Goal: Information Seeking & Learning: Learn about a topic

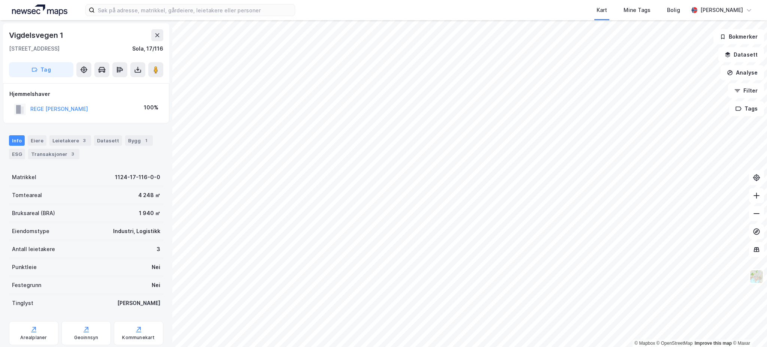
scroll to position [5, 0]
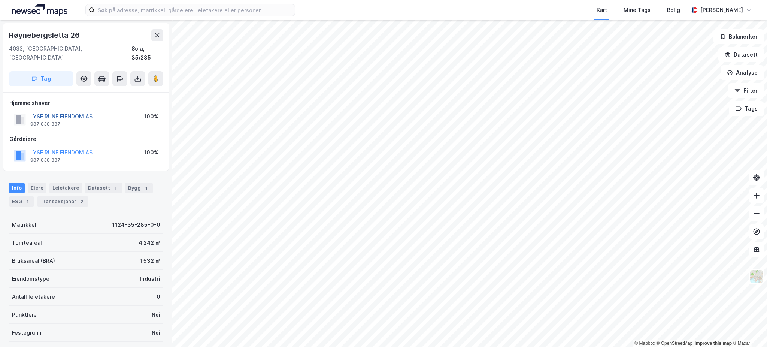
click at [0, 0] on button "LYSE RUNE EIENDOM AS" at bounding box center [0, 0] width 0 height 0
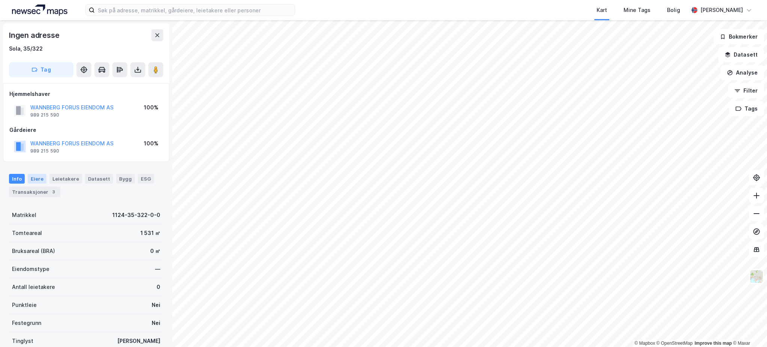
click at [36, 179] on div "Eiere" at bounding box center [37, 179] width 19 height 10
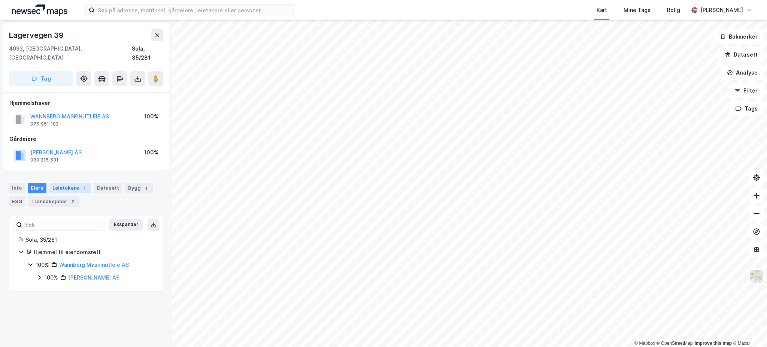
click at [74, 183] on div "Leietakere 1" at bounding box center [70, 188] width 42 height 10
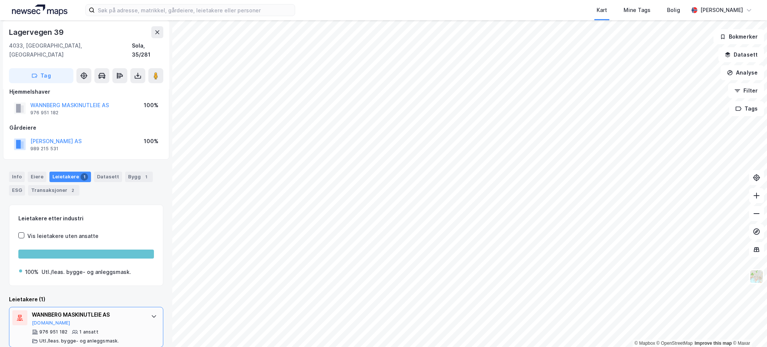
click at [94, 310] on div "WANNBERG MASKINUTLEIE AS" at bounding box center [88, 314] width 112 height 9
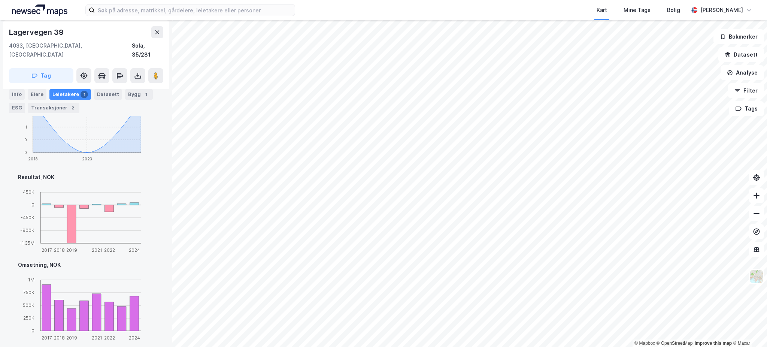
scroll to position [361, 0]
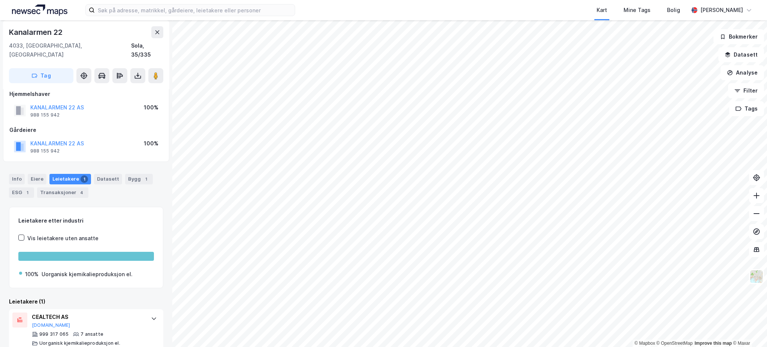
scroll to position [11, 0]
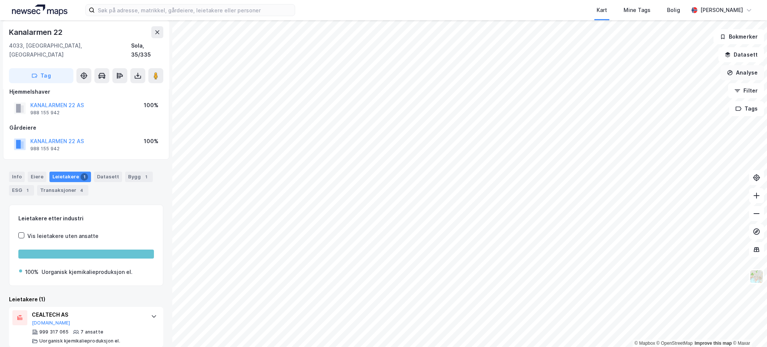
click at [738, 70] on button "Analyse" at bounding box center [741, 72] width 43 height 15
click at [680, 89] on div "Tegn område" at bounding box center [676, 88] width 65 height 6
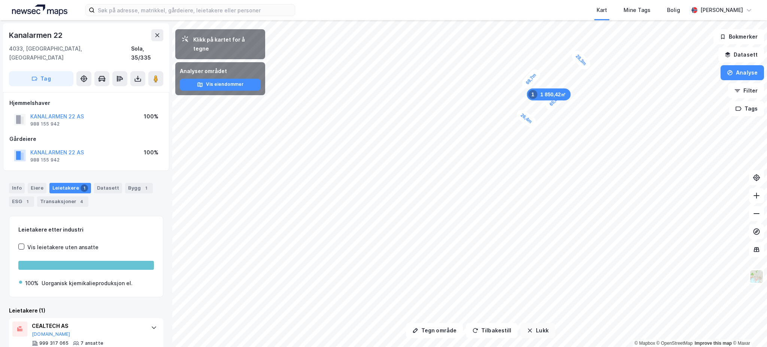
click at [541, 333] on button "Lukk" at bounding box center [537, 330] width 34 height 15
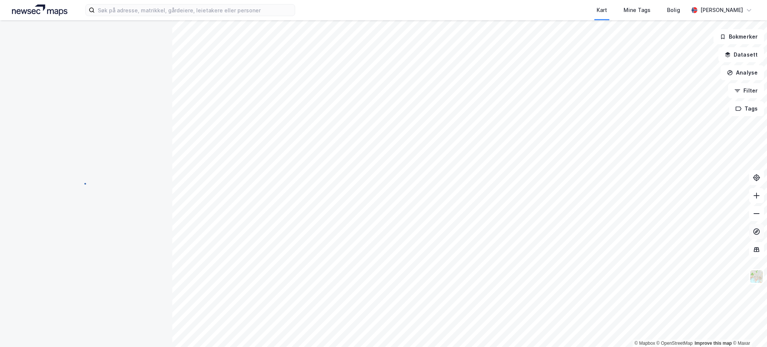
scroll to position [11, 0]
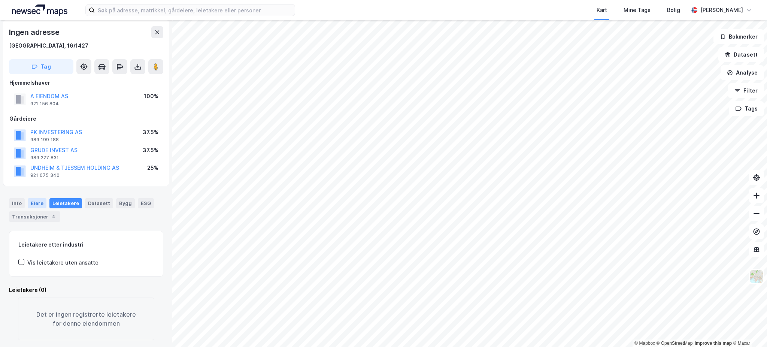
click at [36, 199] on div "Eiere" at bounding box center [37, 203] width 19 height 10
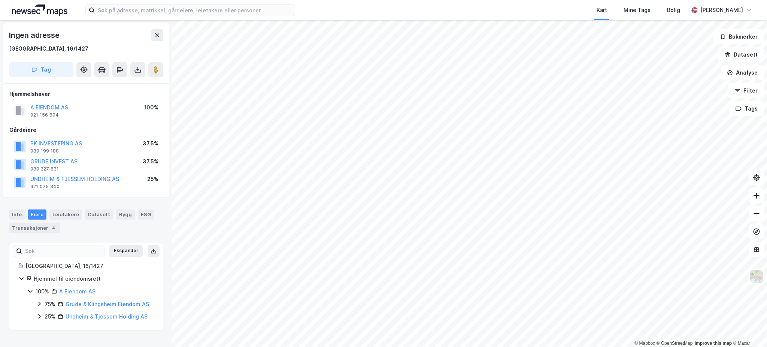
click at [45, 316] on div "25%" at bounding box center [50, 316] width 11 height 9
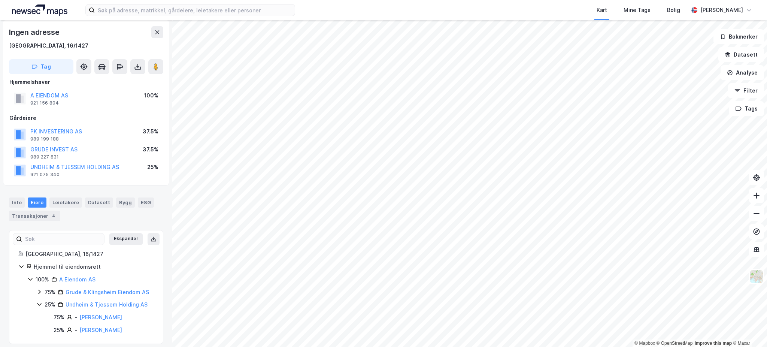
scroll to position [18, 0]
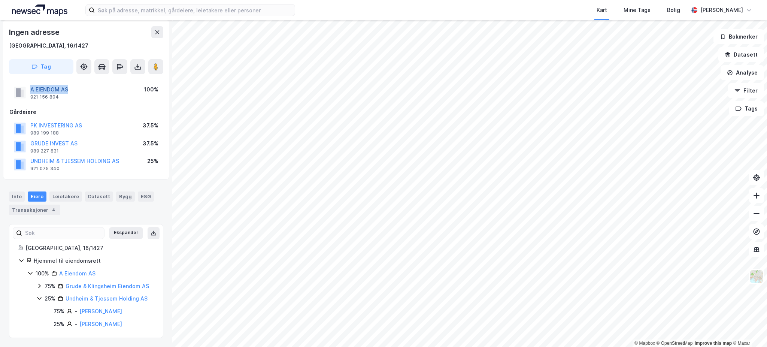
drag, startPoint x: 74, startPoint y: 91, endPoint x: 32, endPoint y: 92, distance: 42.7
click at [32, 92] on div "A EIENDOM AS 921 156 804 100%" at bounding box center [85, 92] width 153 height 18
copy button "A EIENDOM AS"
click at [39, 209] on div "Transaksjoner 4" at bounding box center [34, 209] width 51 height 10
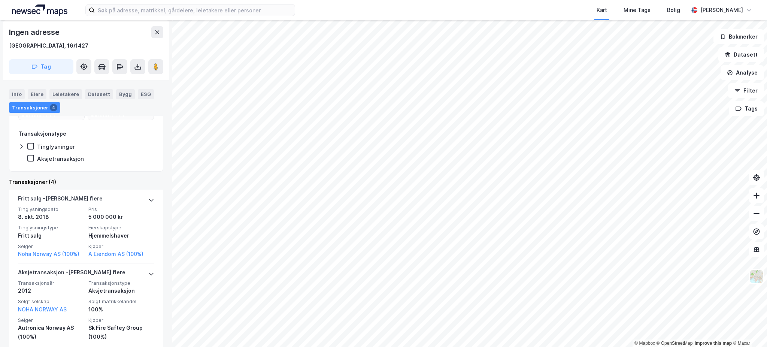
scroll to position [184, 0]
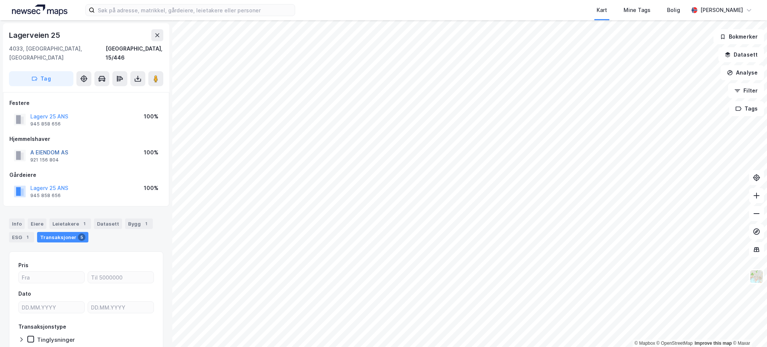
click at [0, 0] on button "A EIENDOM AS" at bounding box center [0, 0] width 0 height 0
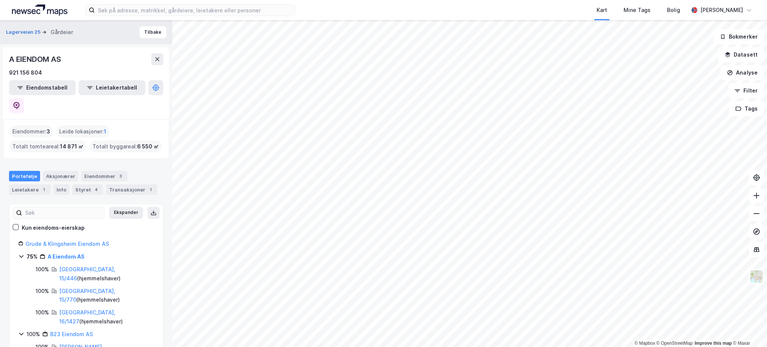
drag, startPoint x: 57, startPoint y: 128, endPoint x: 76, endPoint y: 130, distance: 19.3
click at [76, 140] on div "Totalt tomteareal : 14 871 ㎡" at bounding box center [47, 146] width 77 height 12
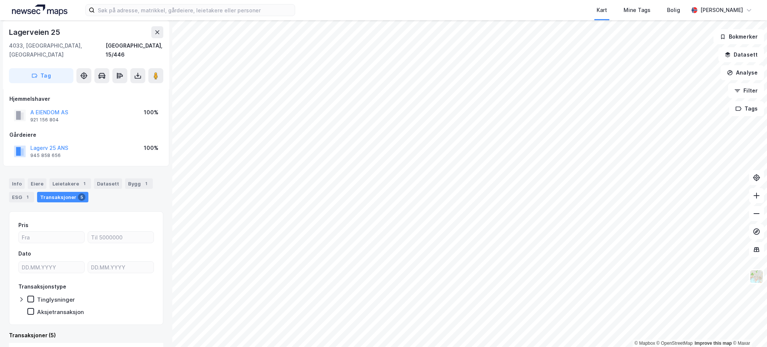
scroll to position [35, 0]
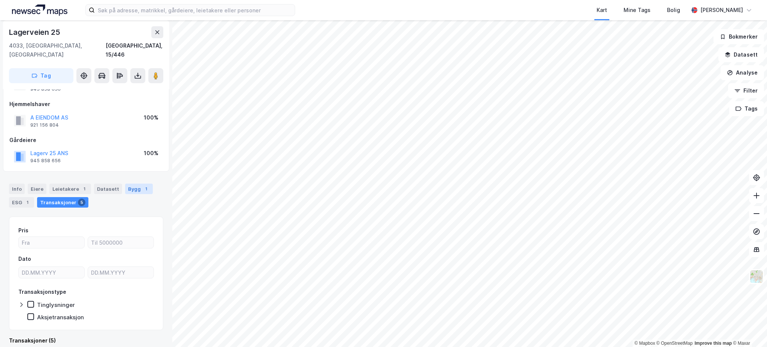
click at [141, 183] on div "Bygg 1" at bounding box center [139, 188] width 28 height 10
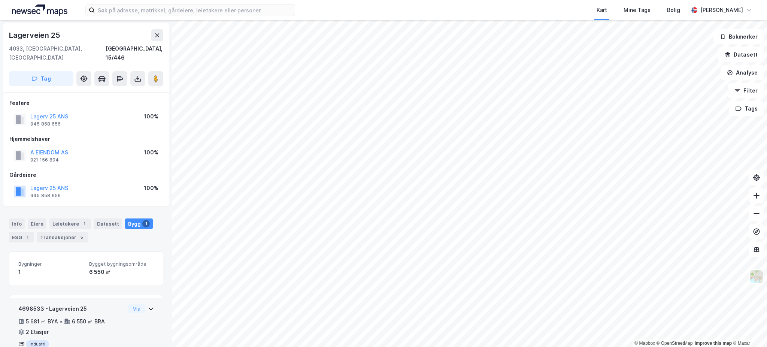
scroll to position [22, 0]
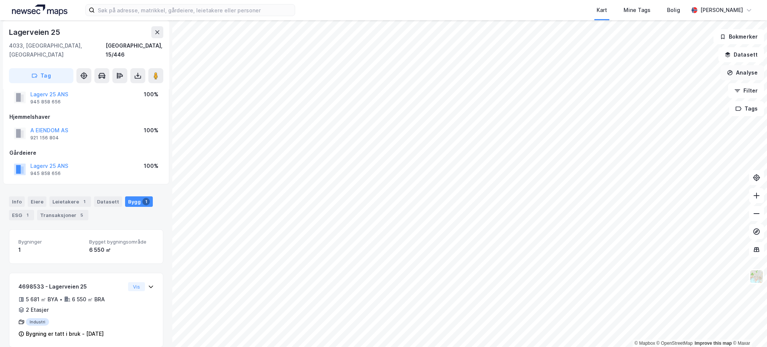
click at [751, 71] on button "Analyse" at bounding box center [741, 72] width 43 height 15
click at [678, 93] on div "Tegn område" at bounding box center [672, 88] width 86 height 12
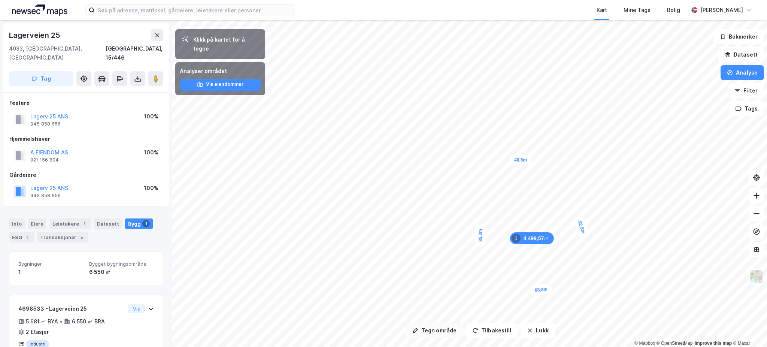
click at [442, 329] on button "Tegn område" at bounding box center [434, 330] width 57 height 15
click at [533, 328] on button "Lukk" at bounding box center [537, 330] width 34 height 15
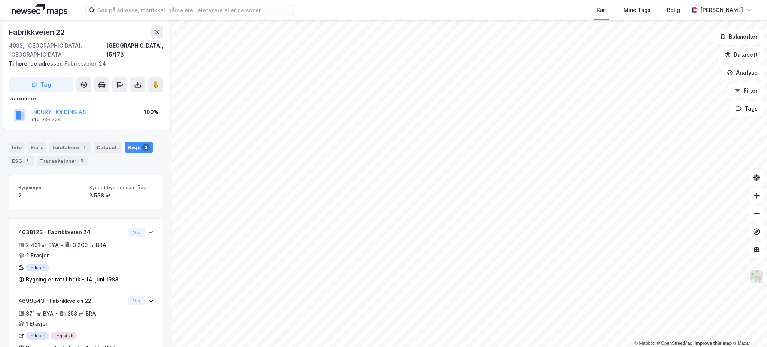
scroll to position [64, 0]
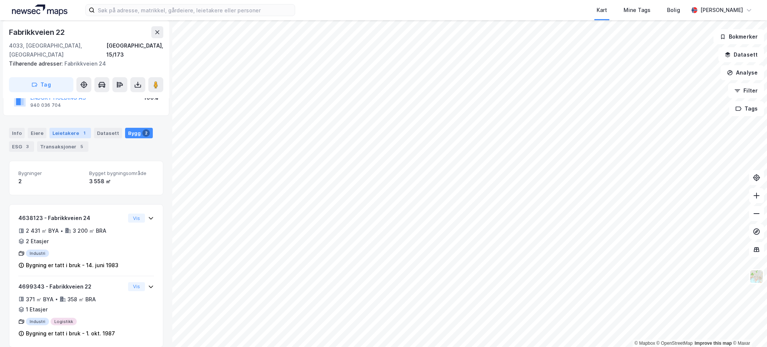
click at [60, 128] on div "Leietakere 1" at bounding box center [70, 133] width 42 height 10
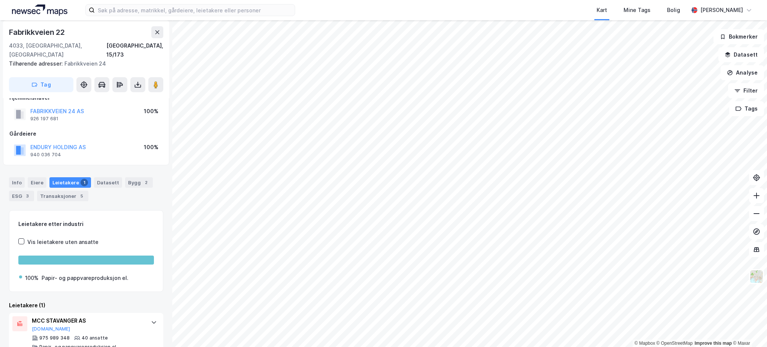
scroll to position [20, 0]
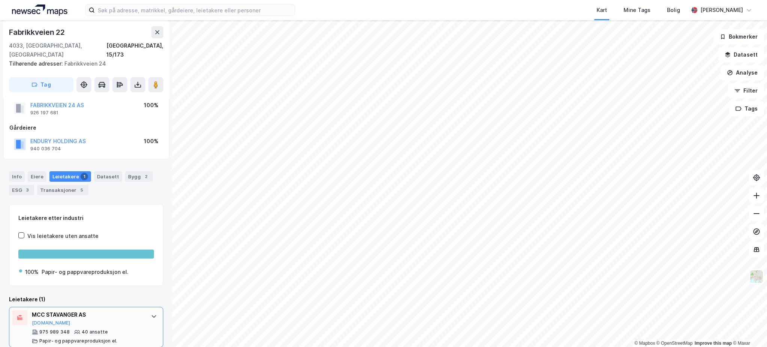
click at [112, 310] on div "MCC STAVANGER AS" at bounding box center [88, 314] width 112 height 9
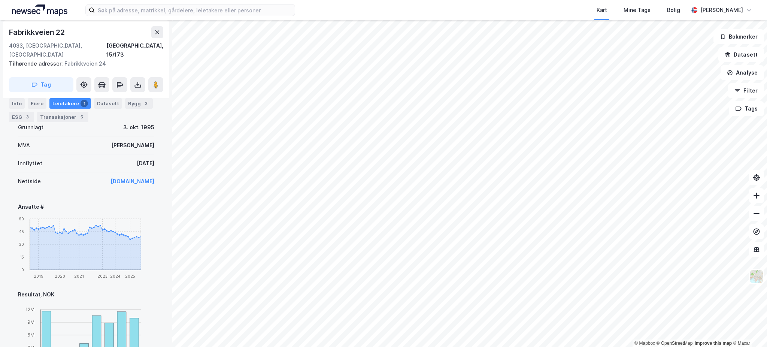
scroll to position [370, 0]
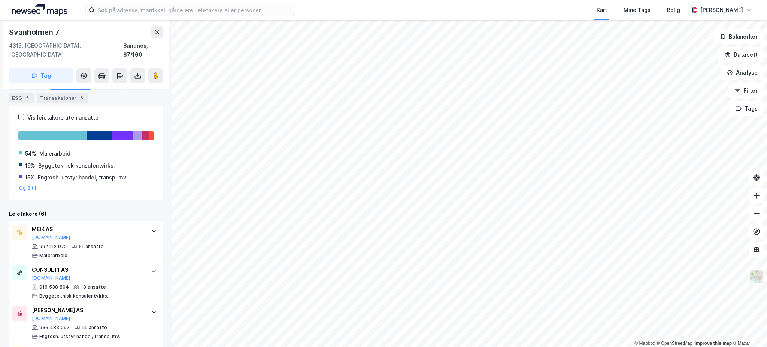
scroll to position [171, 0]
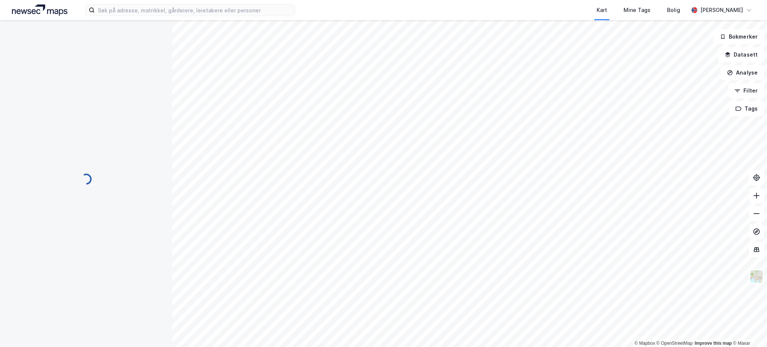
scroll to position [4, 0]
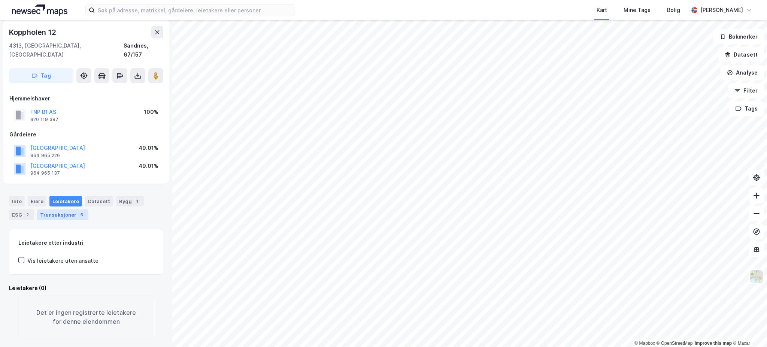
click at [78, 211] on div "5" at bounding box center [81, 214] width 7 height 7
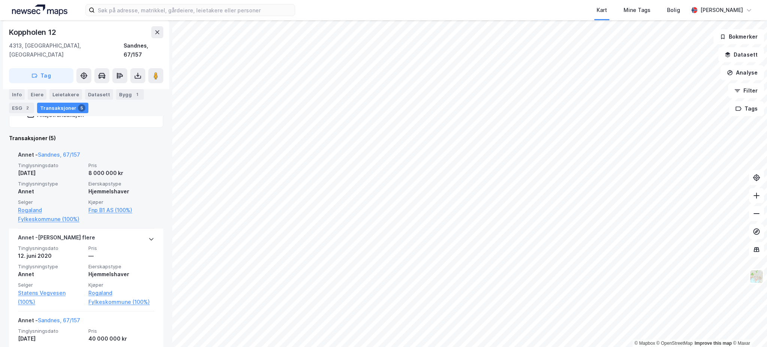
scroll to position [367, 0]
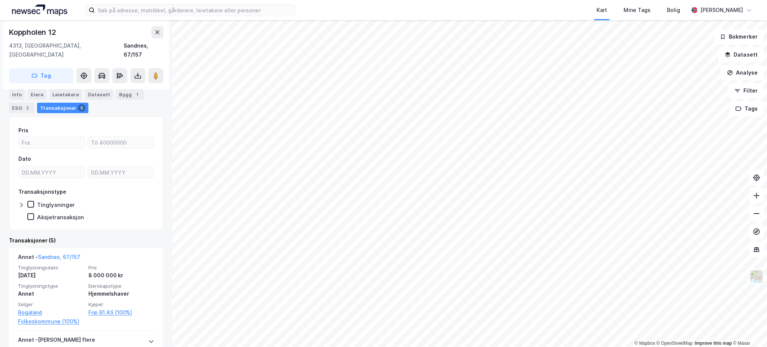
click at [16, 97] on div "Info" at bounding box center [17, 94] width 16 height 10
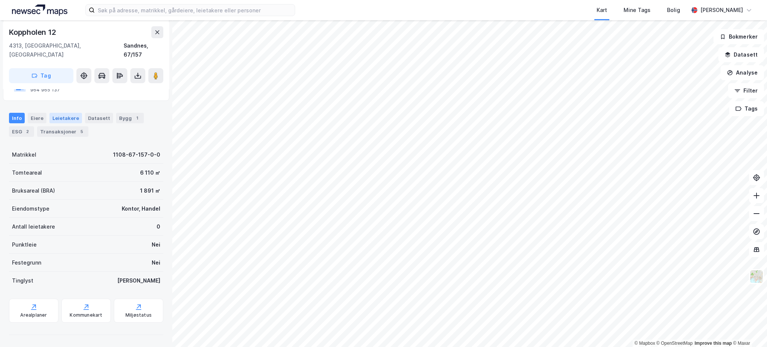
scroll to position [79, 0]
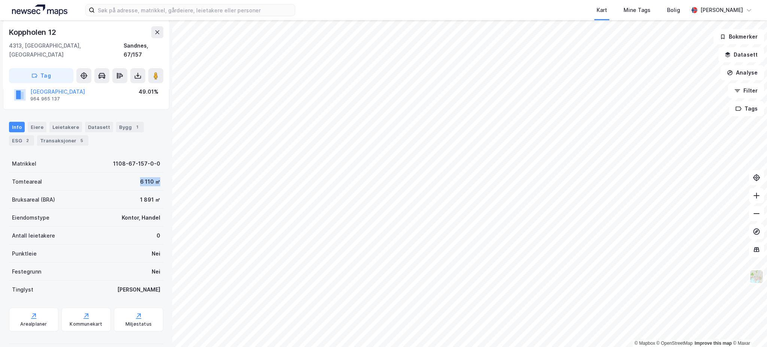
drag, startPoint x: 128, startPoint y: 169, endPoint x: 155, endPoint y: 173, distance: 27.2
click at [155, 173] on div "Tomteareal 6 110 ㎡" at bounding box center [86, 182] width 154 height 18
click at [142, 191] on div "Bruksareal (BRA) 1 891 ㎡" at bounding box center [86, 200] width 154 height 18
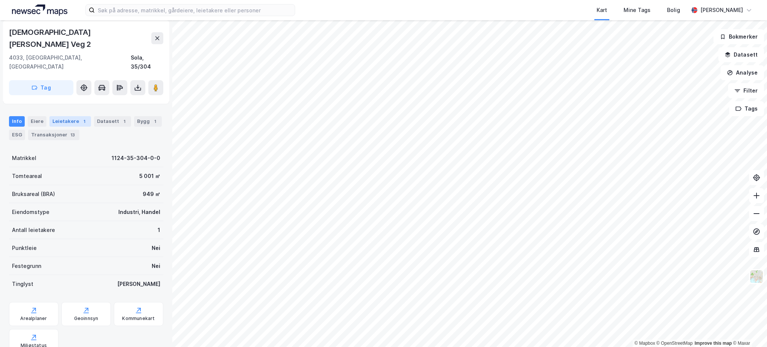
click at [70, 116] on div "Leietakere 1" at bounding box center [70, 121] width 42 height 10
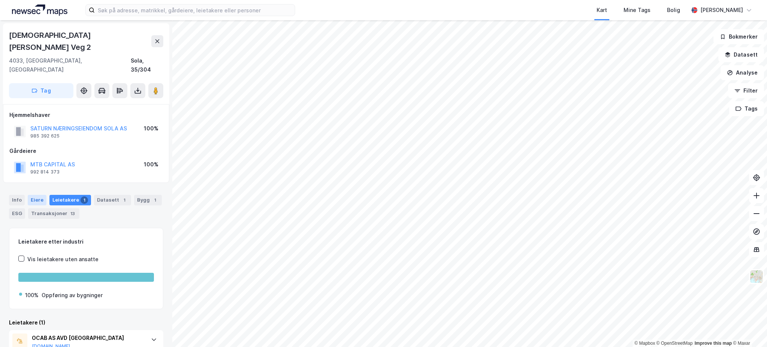
click at [40, 195] on div "Eiere" at bounding box center [37, 200] width 19 height 10
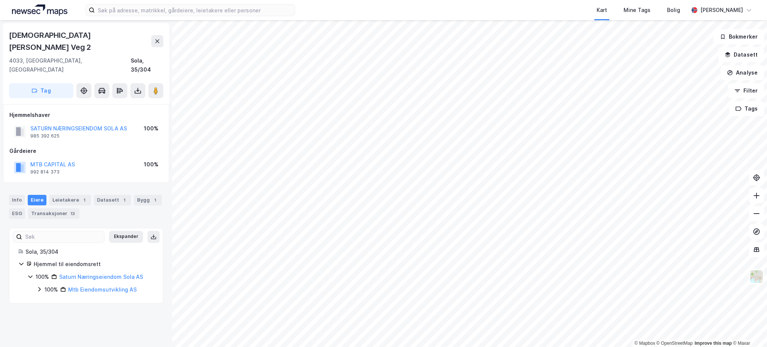
click at [49, 285] on div "100%" at bounding box center [51, 289] width 13 height 9
click at [56, 298] on div "100%" at bounding box center [60, 302] width 13 height 9
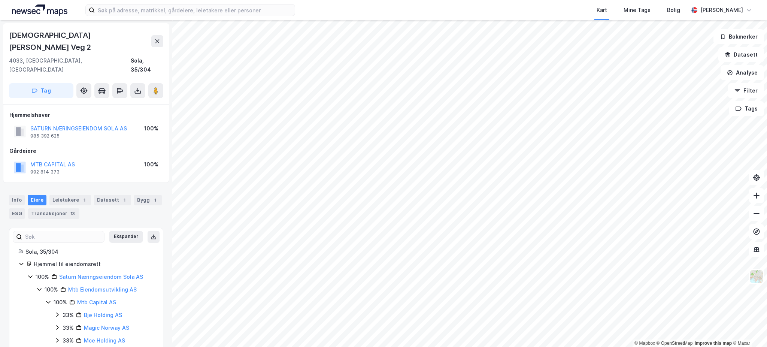
click at [61, 298] on div "100% Mtb Capital AS 33% Bjø Holding AS 33% Magic [GEOGRAPHIC_DATA] AS 33% Mce H…" at bounding box center [99, 321] width 109 height 47
click at [61, 310] on div "33% Bjø Holding AS" at bounding box center [104, 314] width 100 height 9
click at [67, 336] on div "33%" at bounding box center [68, 340] width 11 height 9
click at [77, 346] on div "50%" at bounding box center [77, 353] width 11 height 9
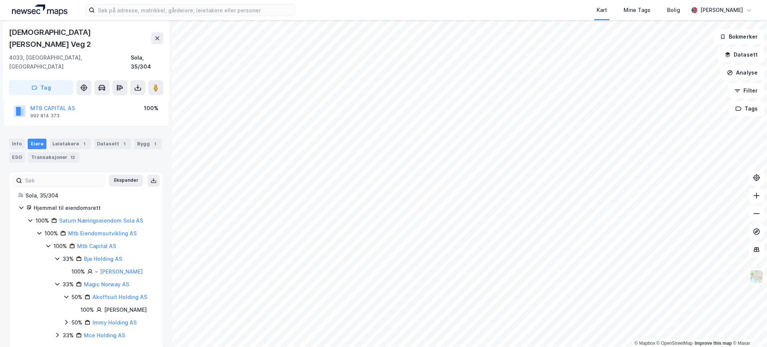
scroll to position [64, 0]
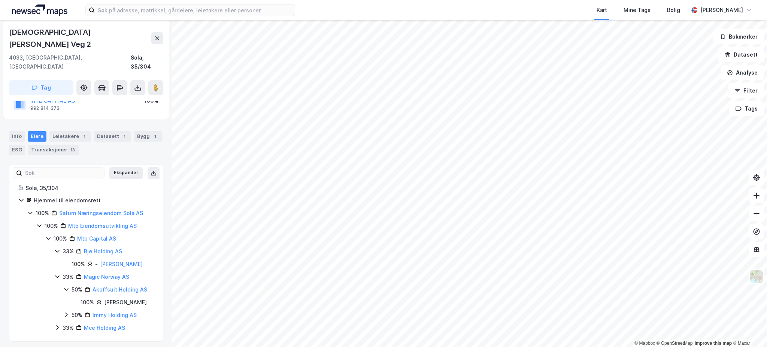
click at [70, 310] on div "50% Immy Holding AS" at bounding box center [108, 314] width 91 height 9
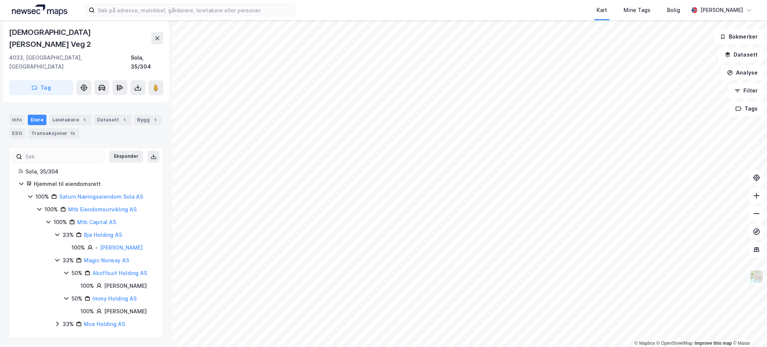
click at [58, 322] on icon at bounding box center [57, 323] width 6 height 6
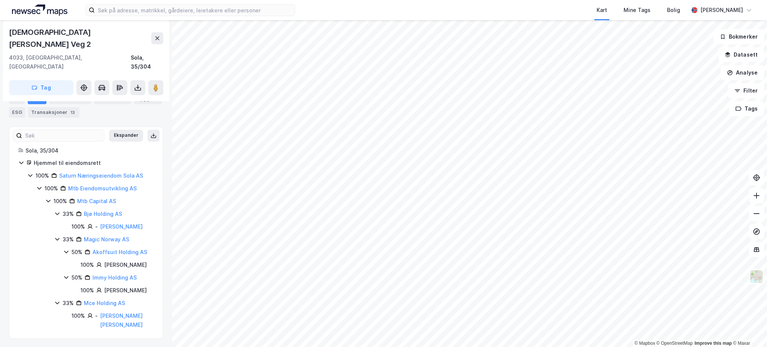
scroll to position [107, 0]
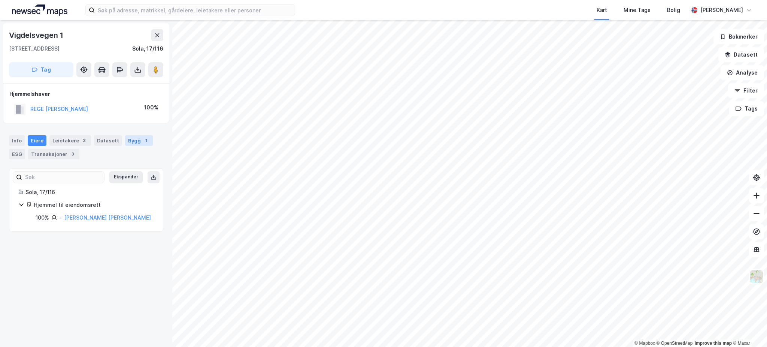
click at [134, 137] on div "Bygg 1" at bounding box center [139, 140] width 28 height 10
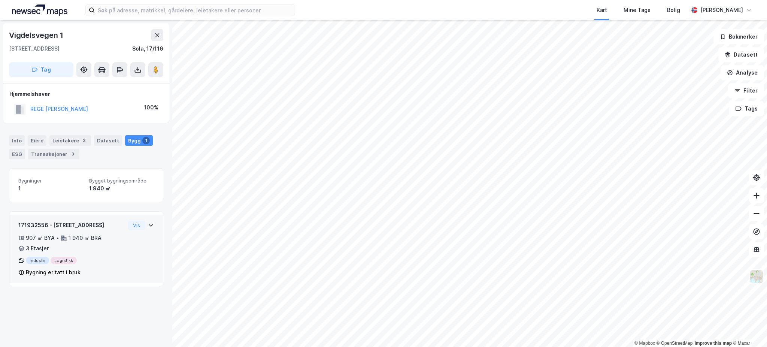
click at [100, 232] on div "171932556 - Vigdelsvegen 1 907 ㎡ BYA • 1 940 ㎡ BRA • 3 Etasjer Industri Logisti…" at bounding box center [71, 249] width 107 height 56
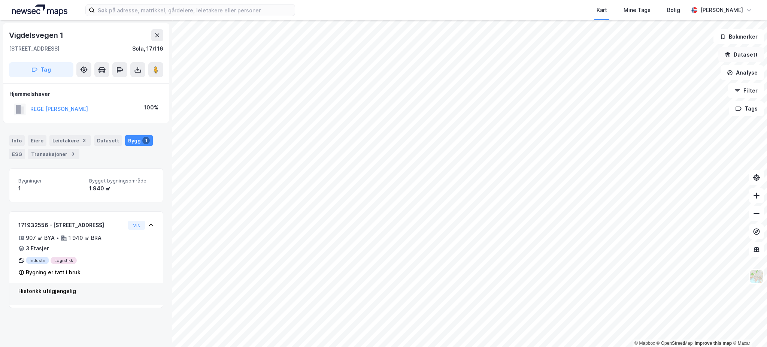
click at [752, 58] on button "Datasett" at bounding box center [741, 54] width 46 height 15
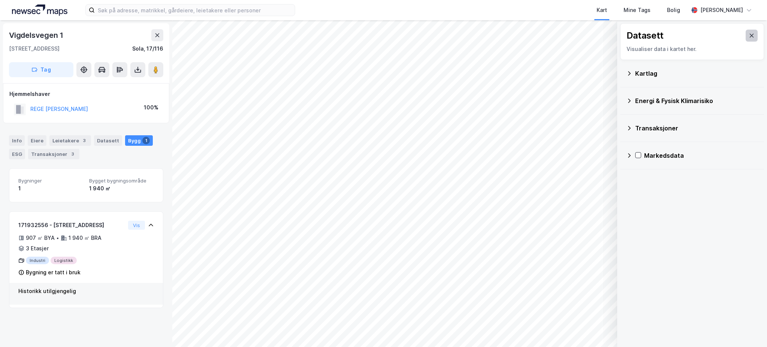
click at [745, 40] on button at bounding box center [751, 36] width 12 height 12
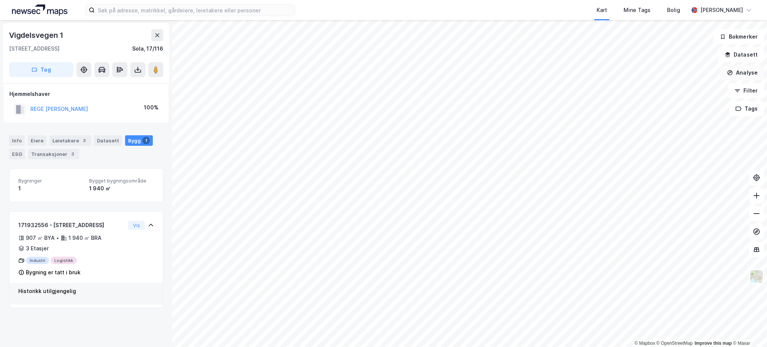
click at [751, 71] on button "Analyse" at bounding box center [741, 72] width 43 height 15
click at [673, 91] on div "Tegn område" at bounding box center [676, 88] width 65 height 6
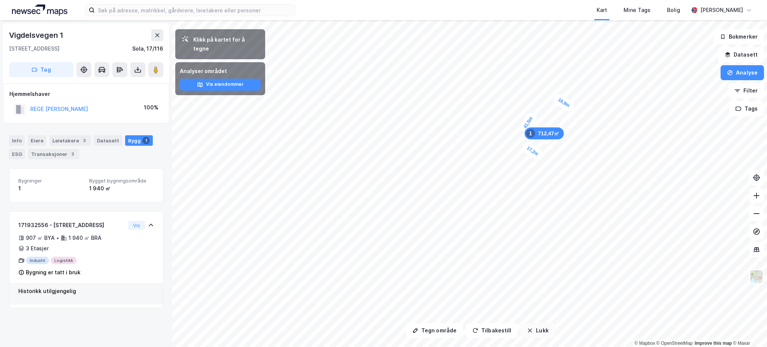
click at [545, 337] on button "Lukk" at bounding box center [537, 330] width 34 height 15
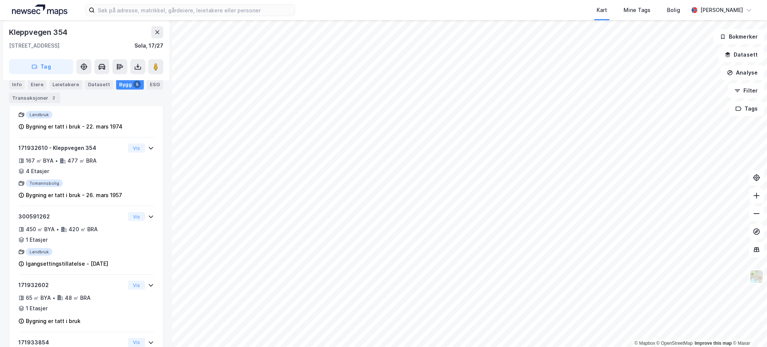
scroll to position [190, 0]
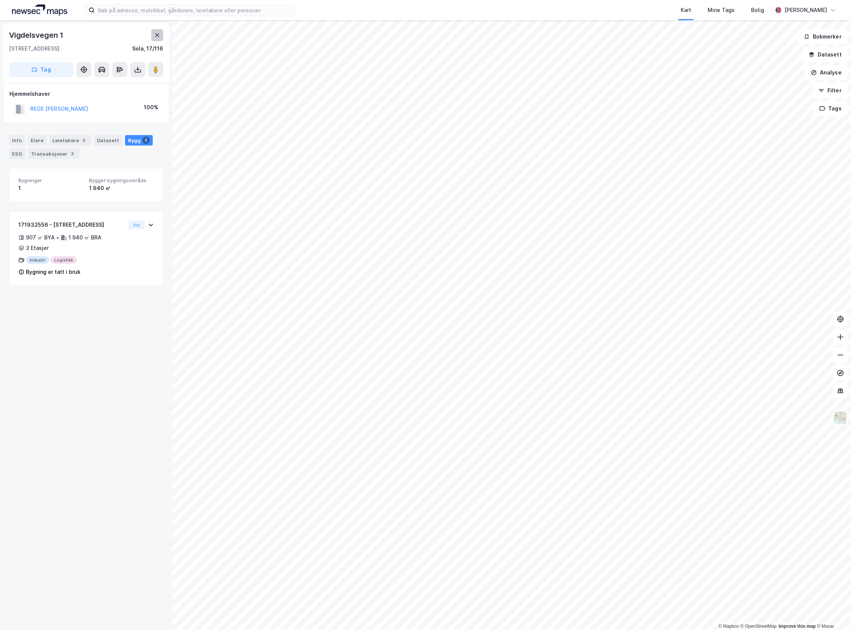
click at [155, 39] on button at bounding box center [157, 35] width 12 height 12
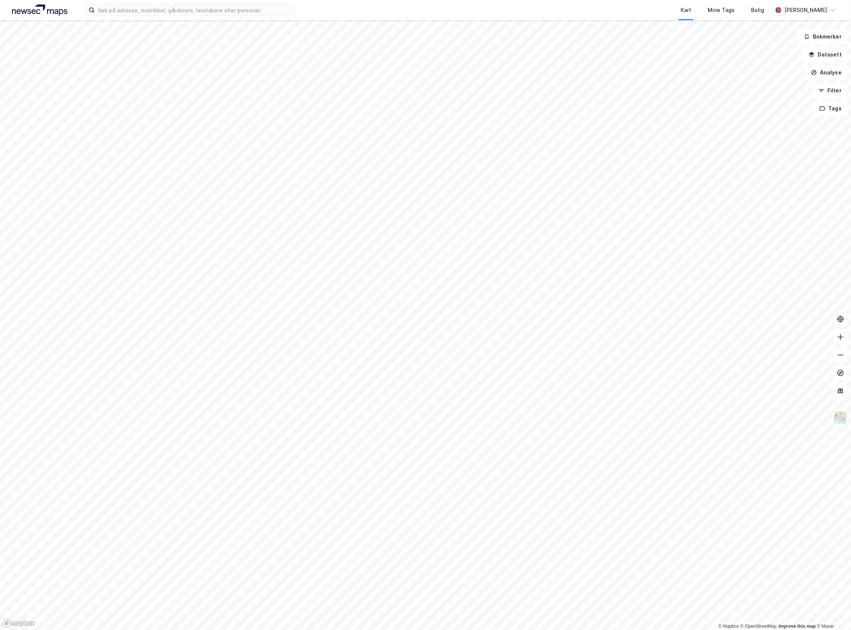
click at [0, 346] on html "Kart Mine Tags [PERSON_NAME] © Mapbox © OpenStreetMap Improve this map © Maxar …" at bounding box center [425, 315] width 851 height 630
click at [766, 73] on button "Analyse" at bounding box center [826, 72] width 43 height 15
click at [751, 86] on div "Tegn område" at bounding box center [761, 88] width 65 height 6
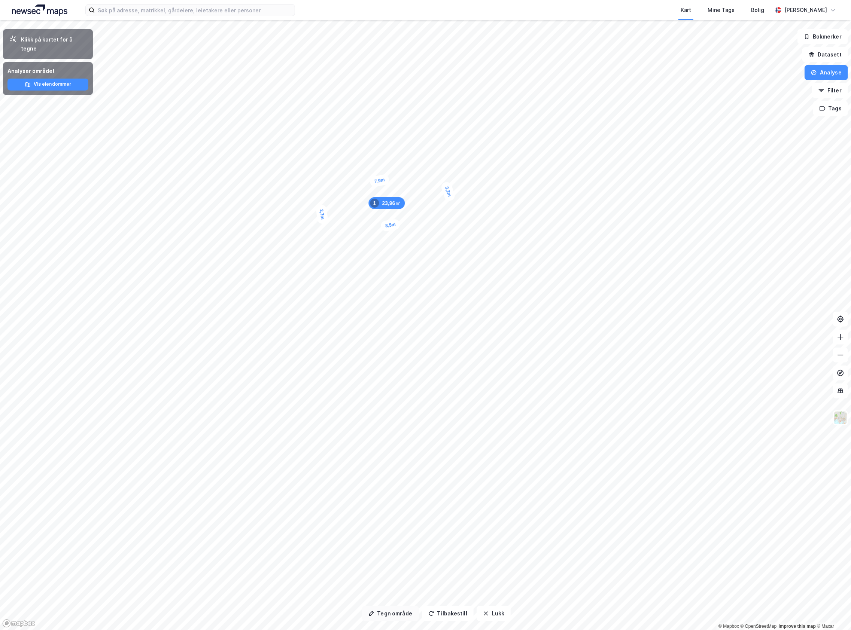
click at [393, 346] on button "Tegn område" at bounding box center [390, 613] width 57 height 15
drag, startPoint x: 593, startPoint y: 267, endPoint x: 423, endPoint y: 322, distance: 179.0
drag, startPoint x: 322, startPoint y: 403, endPoint x: 325, endPoint y: 397, distance: 6.7
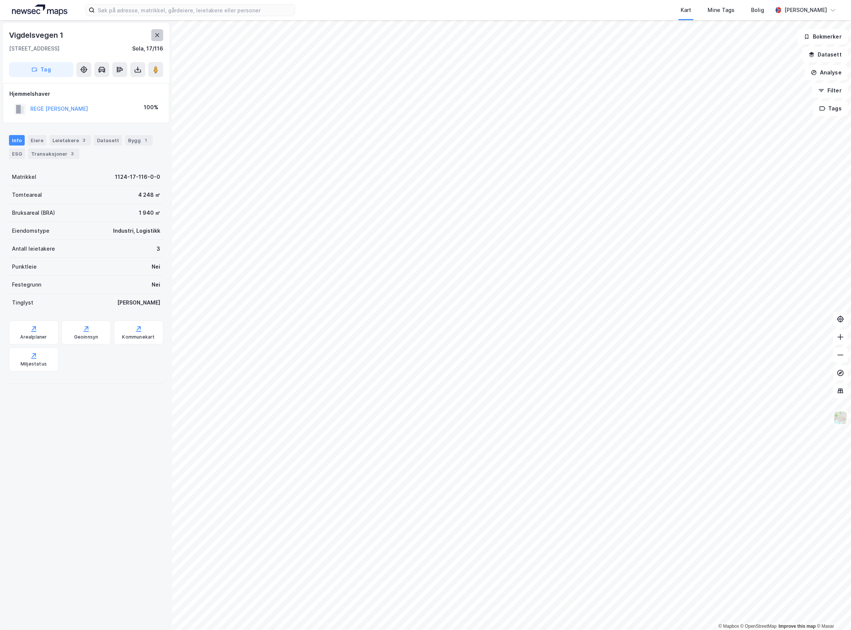
click at [153, 34] on button at bounding box center [157, 35] width 12 height 12
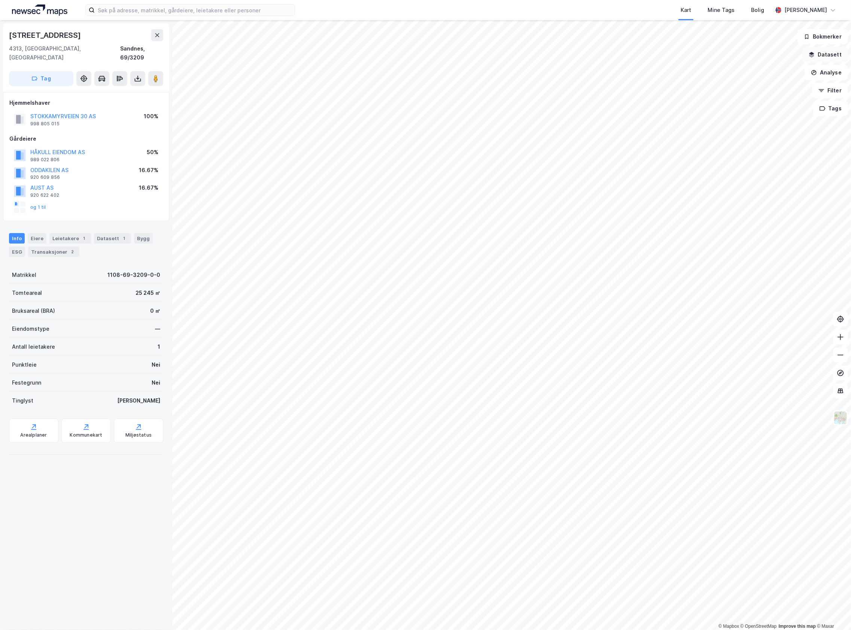
click at [832, 55] on button "Datasett" at bounding box center [825, 54] width 46 height 15
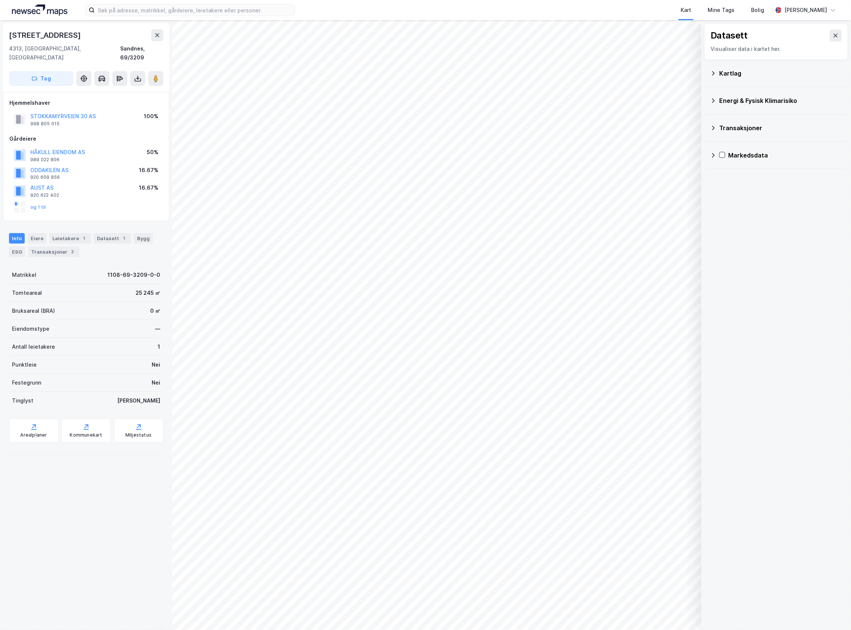
click at [743, 73] on div "Kartlag" at bounding box center [780, 73] width 123 height 9
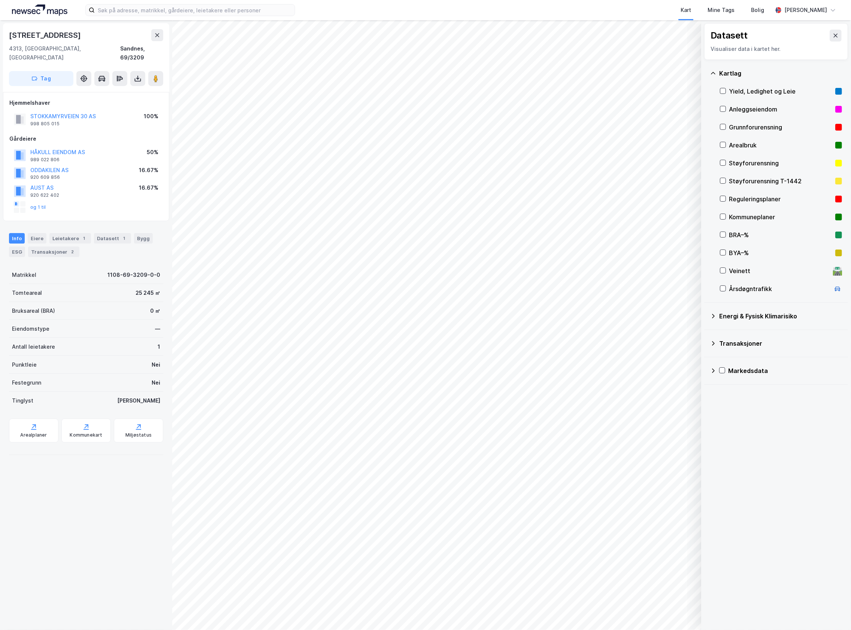
click at [748, 203] on div "Reguleringsplaner" at bounding box center [780, 199] width 103 height 9
click at [726, 200] on div "Reguleringsplaner" at bounding box center [781, 199] width 122 height 18
click at [726, 199] on div "Reguleringsplaner" at bounding box center [781, 199] width 122 height 18
click at [833, 33] on icon at bounding box center [836, 36] width 6 height 6
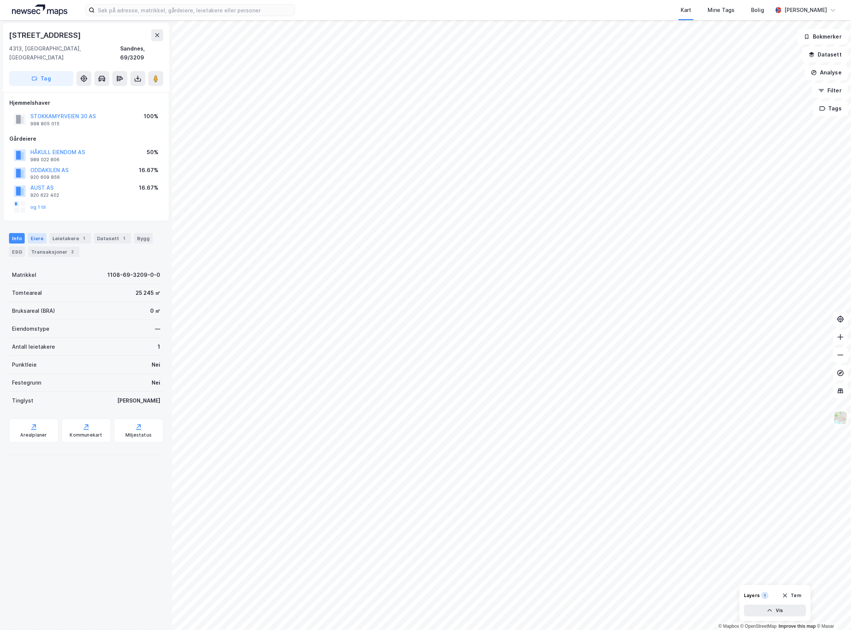
click at [37, 233] on div "Eiere" at bounding box center [37, 238] width 19 height 10
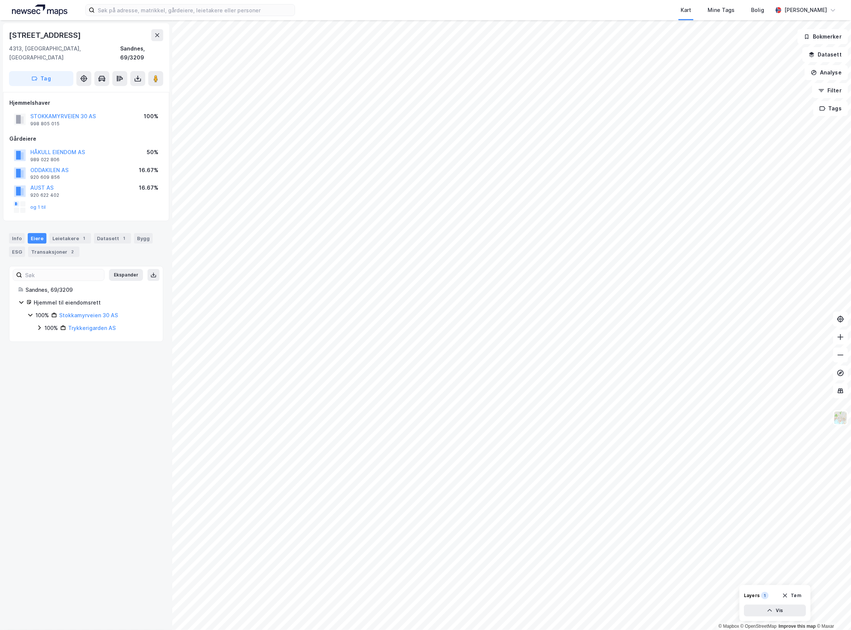
click at [46, 324] on div "100%" at bounding box center [51, 328] width 13 height 9
click at [57, 349] on div "50%" at bounding box center [59, 353] width 11 height 9
click at [63, 337] on div "50%" at bounding box center [59, 341] width 11 height 9
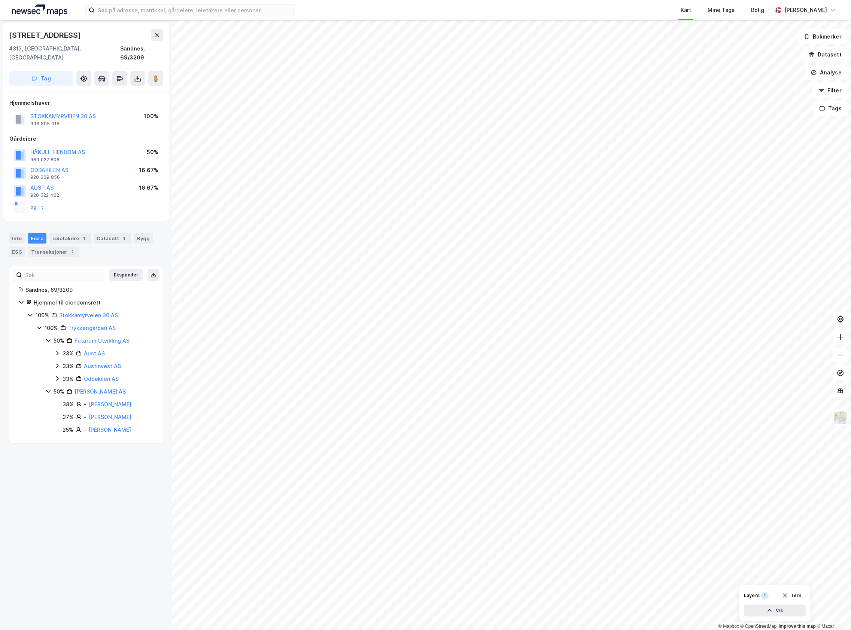
click at [63, 349] on div "33%" at bounding box center [68, 353] width 11 height 9
click at [68, 349] on div "33%" at bounding box center [68, 353] width 11 height 9
click at [66, 362] on div "33%" at bounding box center [68, 366] width 11 height 9
click at [66, 375] on div "33%" at bounding box center [68, 379] width 11 height 9
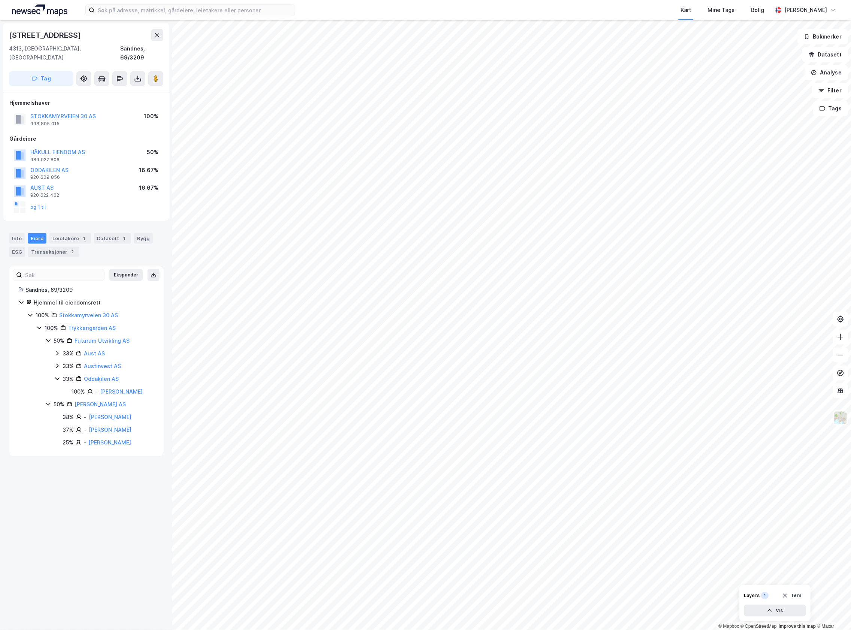
click at [66, 375] on div "33%" at bounding box center [68, 379] width 11 height 9
click at [118, 483] on div "Stokkamyrveien 30 4313, Sandnes, Rogaland Sandnes, 69/3209 Tag Hjemmelshaver ST…" at bounding box center [86, 325] width 172 height 610
click at [58, 350] on icon at bounding box center [57, 353] width 6 height 6
click at [53, 369] on div "50% Futurum Utvikling AS 33% Aust AS 100% - Austigard Åshild 33% Austinvest AS …" at bounding box center [99, 367] width 109 height 60
click at [58, 376] on icon at bounding box center [57, 379] width 6 height 6
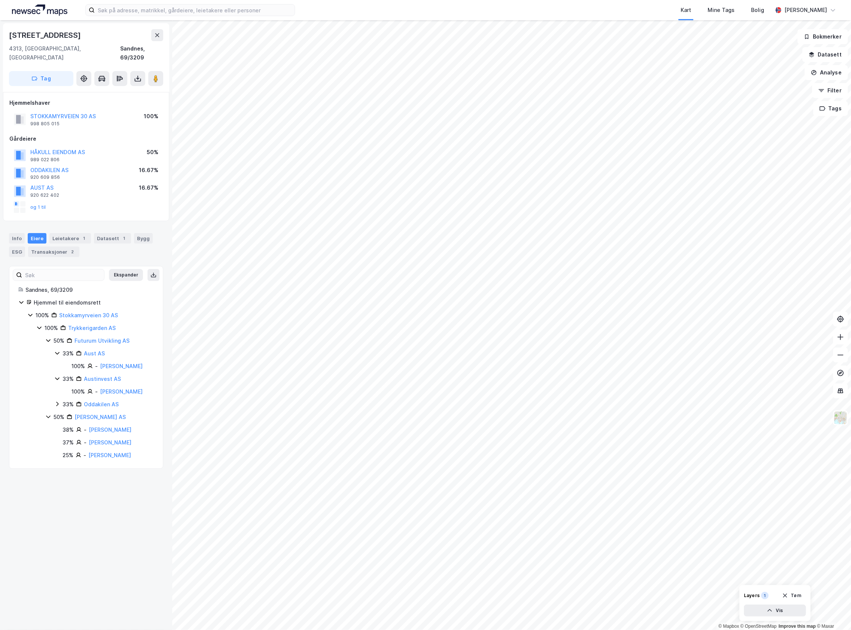
click at [58, 401] on icon at bounding box center [57, 404] width 6 height 6
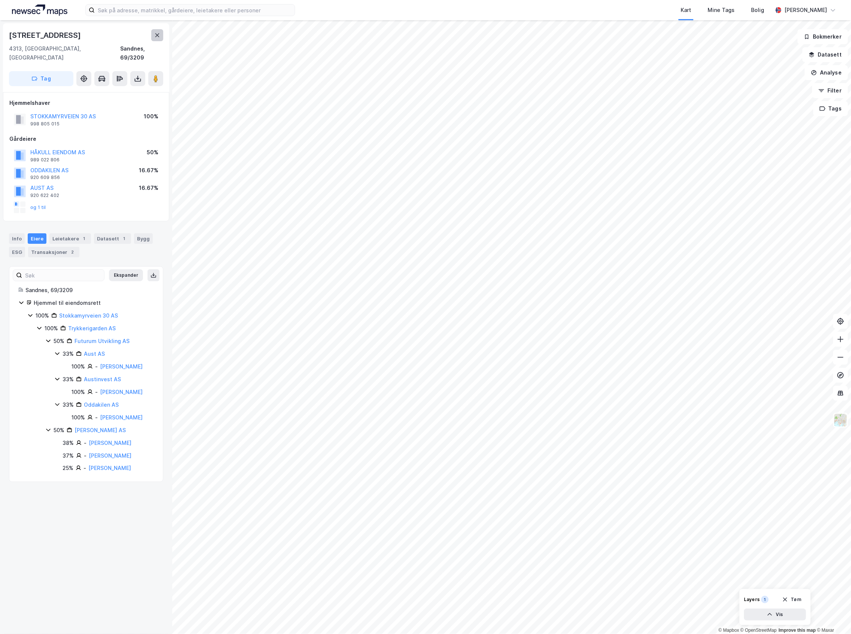
click at [153, 35] on button at bounding box center [157, 35] width 12 height 12
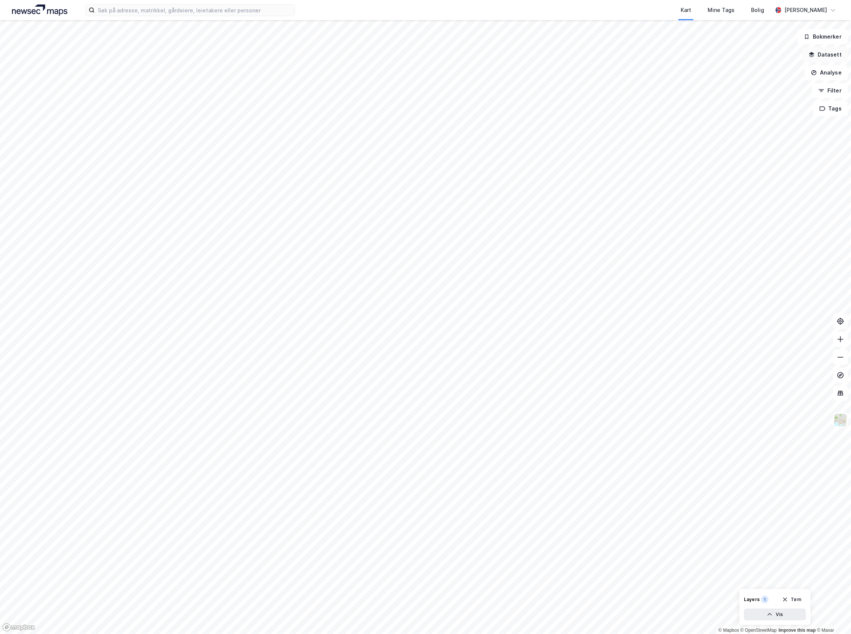
click at [836, 58] on button "Datasett" at bounding box center [825, 54] width 46 height 15
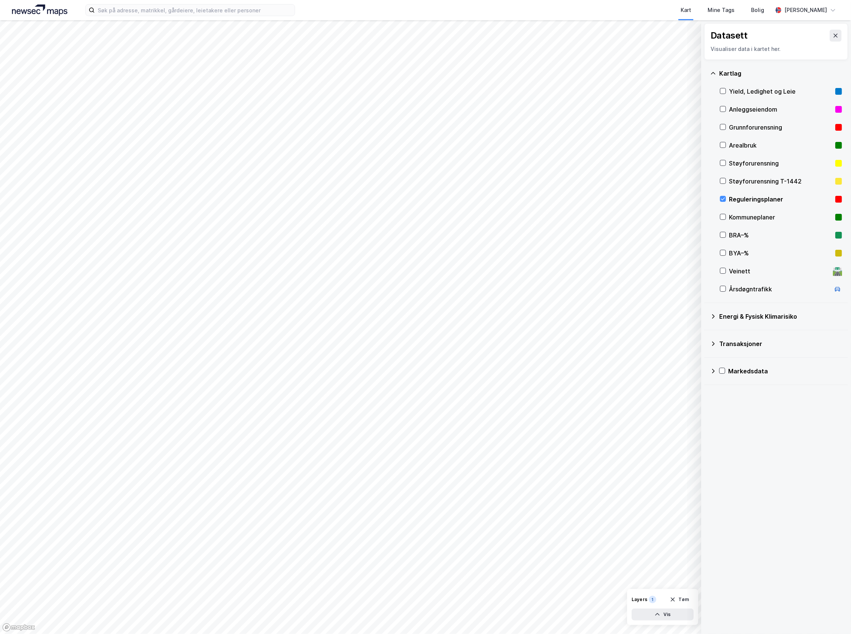
click at [749, 198] on div "Reguleringsplaner" at bounding box center [780, 199] width 103 height 9
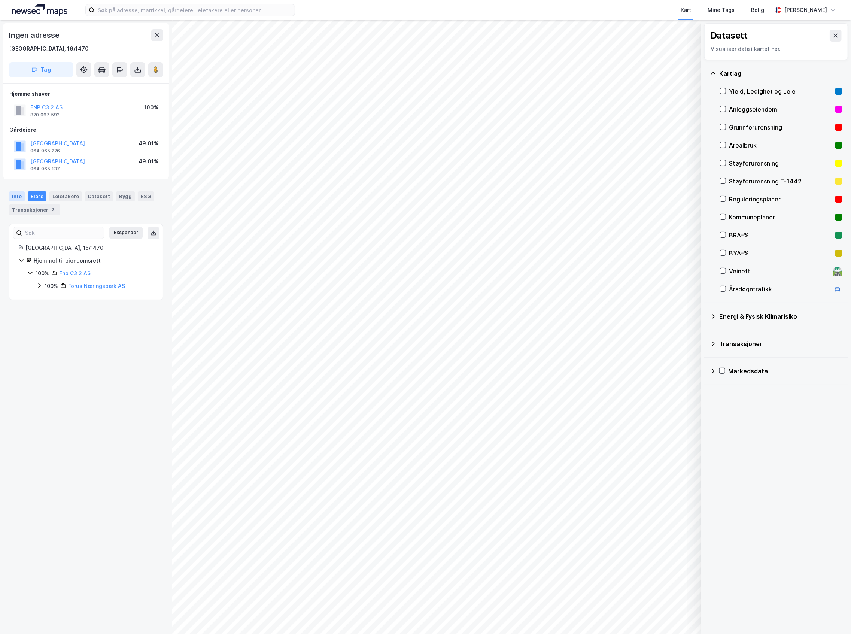
click at [17, 196] on div "Info" at bounding box center [17, 196] width 16 height 10
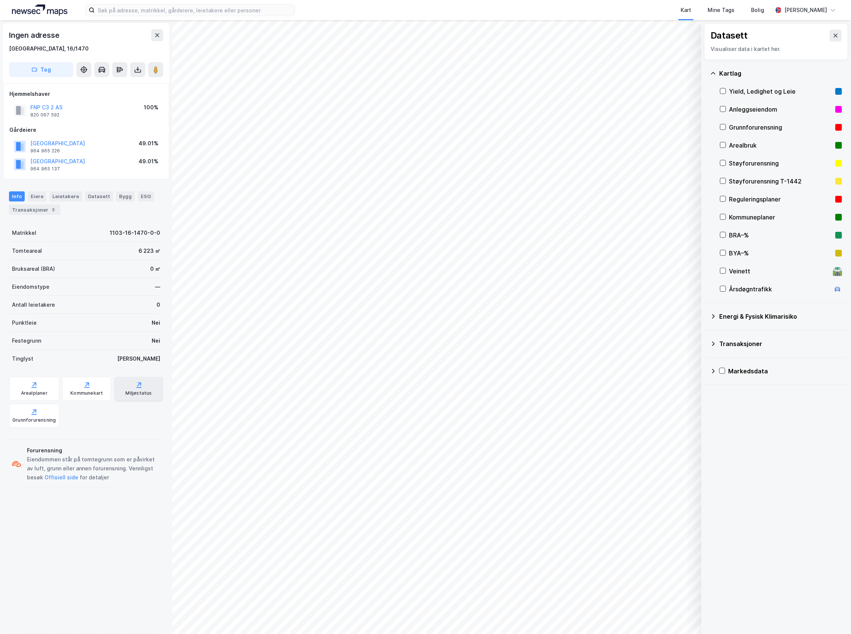
click at [136, 388] on div "© Mapbox © OpenStreetMap Improve this map © Maxar Datasett Visualiser data i ka…" at bounding box center [425, 327] width 851 height 614
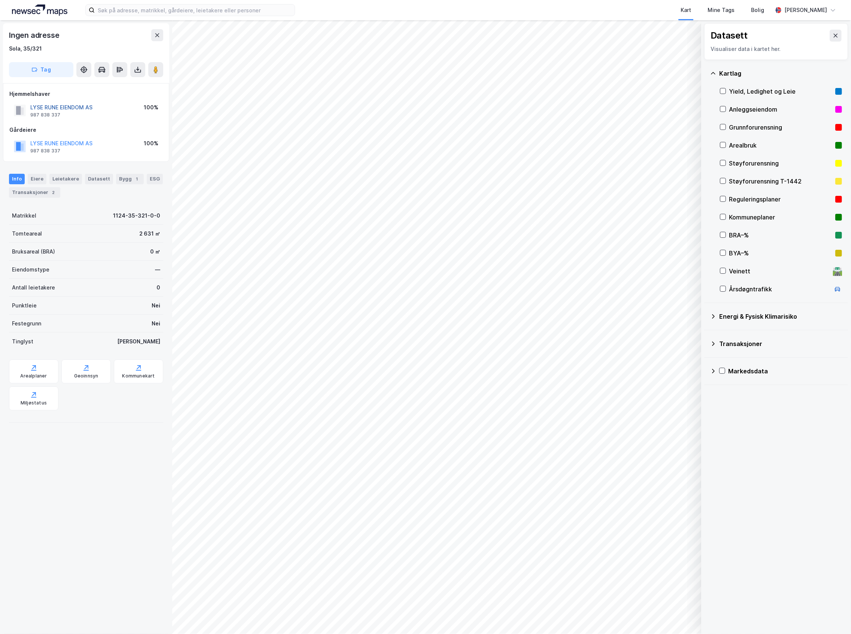
click at [0, 0] on button "LYSE RUNE EIENDOM AS" at bounding box center [0, 0] width 0 height 0
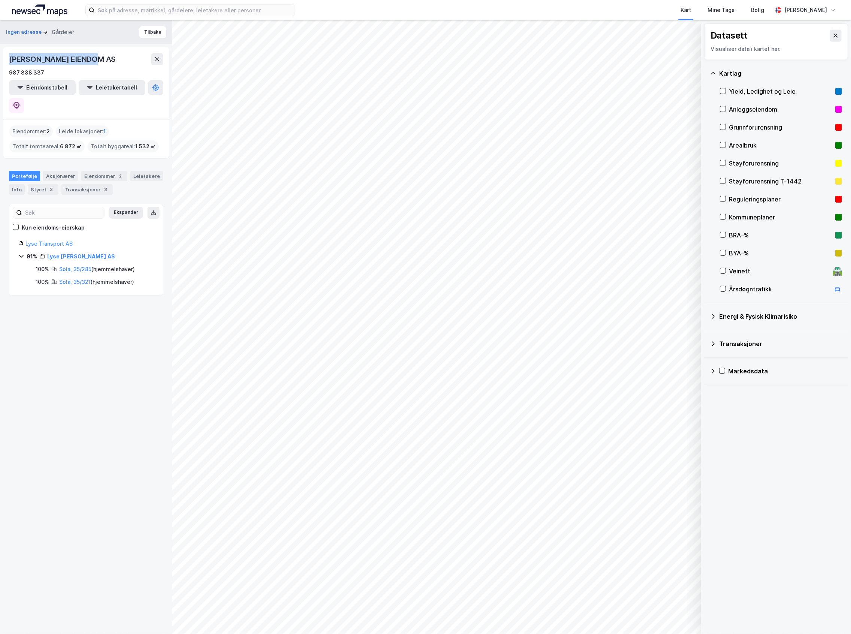
drag, startPoint x: 105, startPoint y: 61, endPoint x: 9, endPoint y: 62, distance: 95.5
click at [9, 62] on div "[PERSON_NAME] EIENDOM AS" at bounding box center [86, 59] width 154 height 12
copy div "[PERSON_NAME] EIENDOM AS"
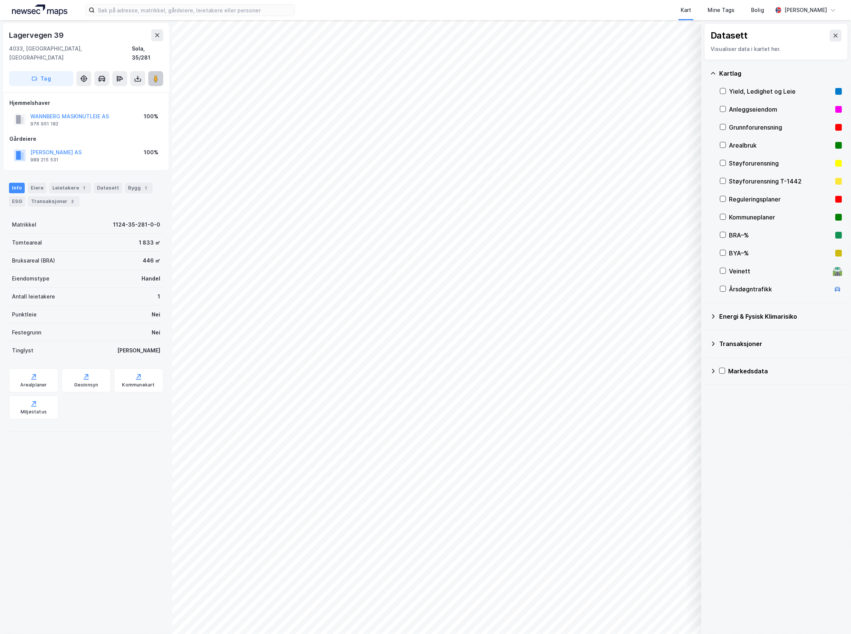
click at [153, 75] on image at bounding box center [155, 78] width 4 height 7
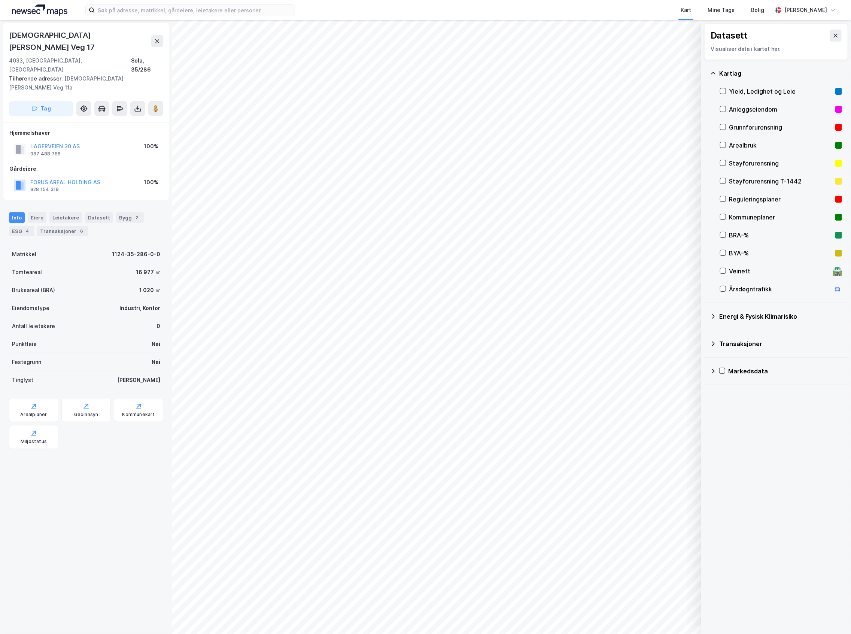
click at [749, 201] on div "Reguleringsplaner" at bounding box center [780, 199] width 103 height 9
click at [753, 211] on div "Kommuneplaner" at bounding box center [781, 217] width 122 height 18
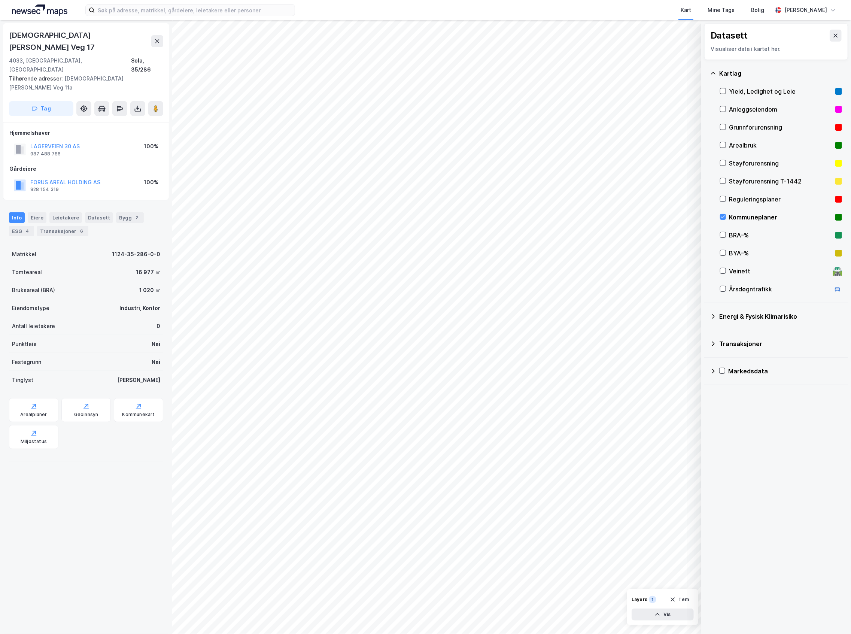
click at [753, 211] on div "Kommuneplaner" at bounding box center [781, 217] width 122 height 18
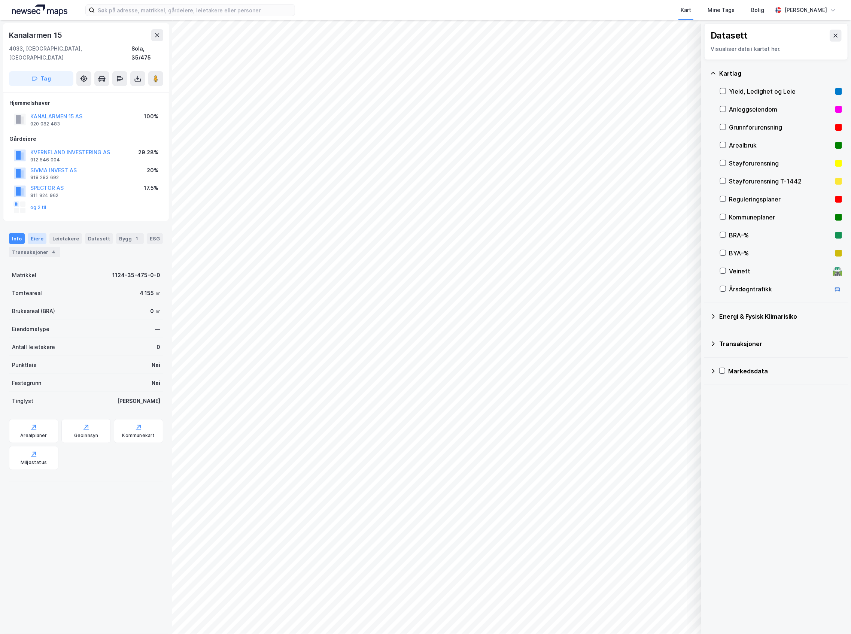
click at [32, 233] on div "Eiere" at bounding box center [37, 238] width 19 height 10
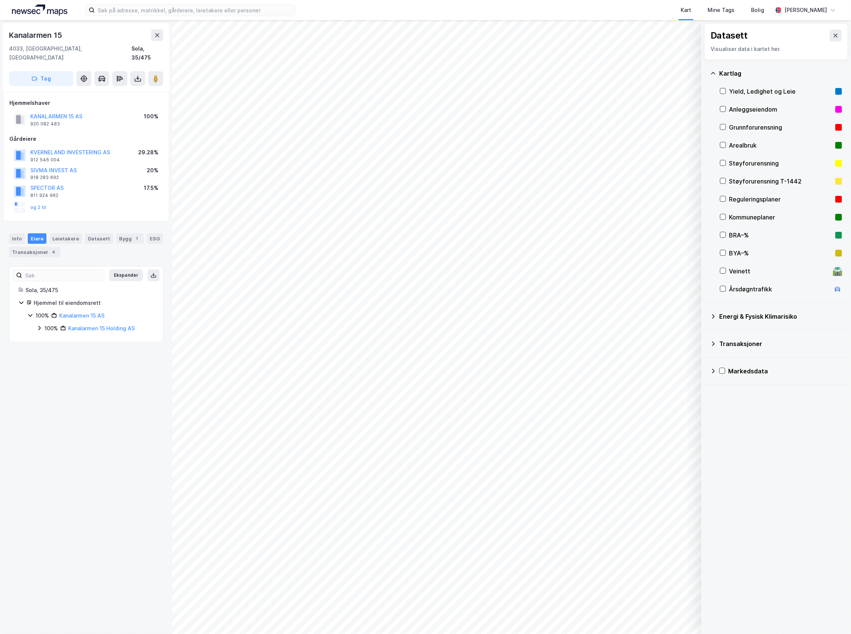
click at [40, 326] on div "Ekspander Sola, 35/475 Hjemmel til eiendomsrett 100% Kanalarmen 15 AS 100% Kana…" at bounding box center [86, 304] width 154 height 76
click at [40, 325] on icon at bounding box center [39, 328] width 6 height 6
click at [47, 363] on icon at bounding box center [48, 366] width 6 height 6
click at [47, 365] on icon at bounding box center [48, 366] width 4 height 3
click at [49, 350] on icon at bounding box center [48, 353] width 6 height 6
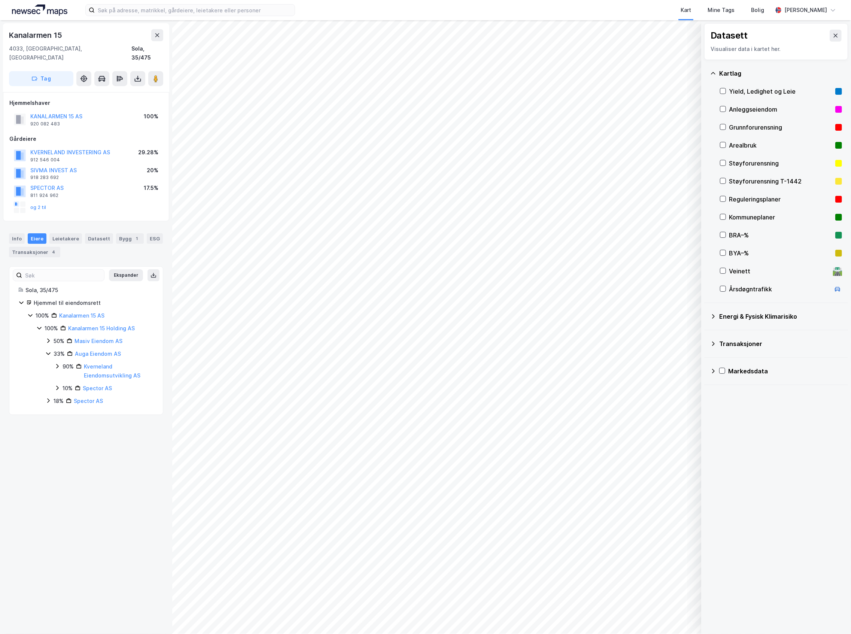
click at [49, 350] on icon at bounding box center [48, 353] width 6 height 6
click at [51, 338] on icon at bounding box center [48, 341] width 6 height 6
click at [59, 350] on icon at bounding box center [57, 353] width 6 height 6
click at [68, 389] on icon at bounding box center [66, 392] width 6 height 6
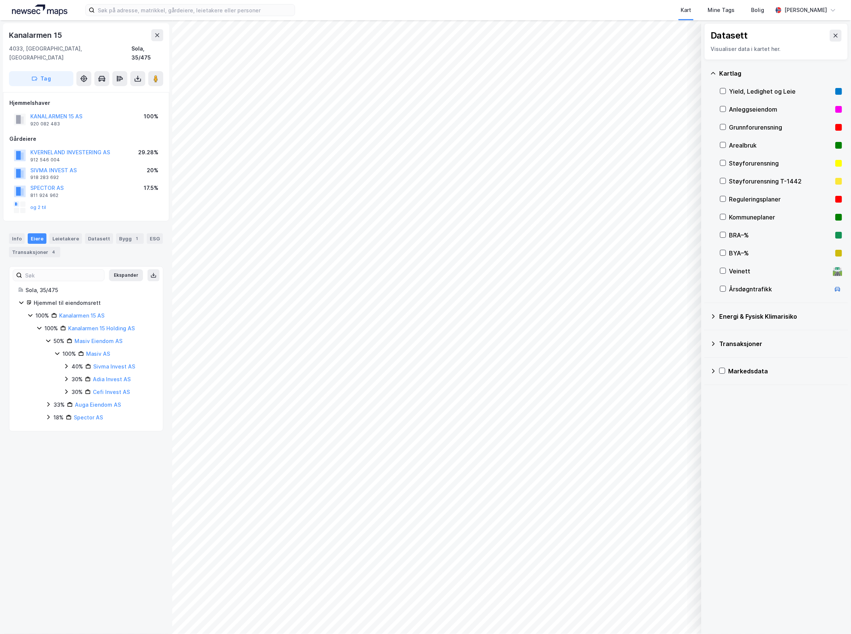
click at [67, 363] on icon at bounding box center [66, 366] width 6 height 6
click at [57, 352] on icon at bounding box center [57, 353] width 4 height 3
click at [47, 338] on icon at bounding box center [48, 341] width 6 height 6
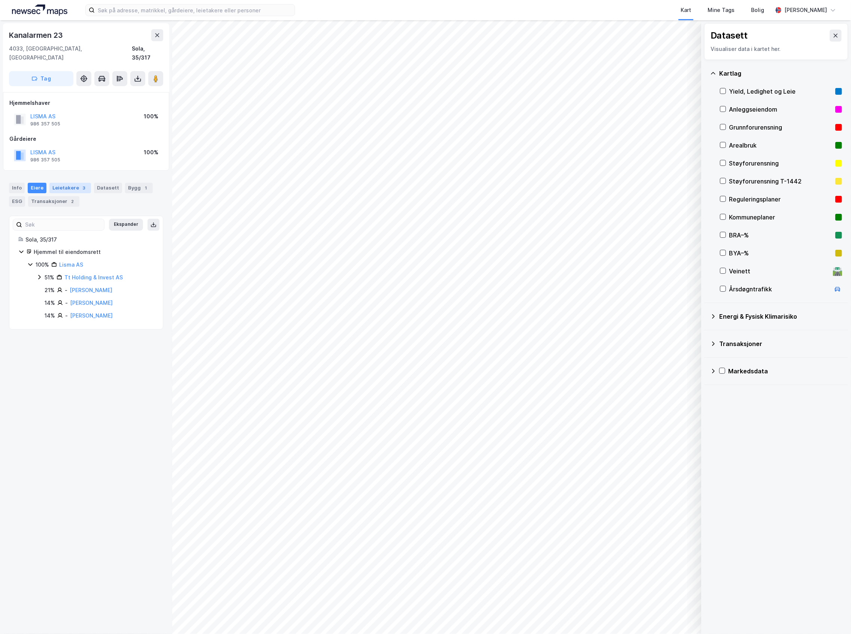
click at [59, 183] on div "Leietakere 3" at bounding box center [70, 188] width 42 height 10
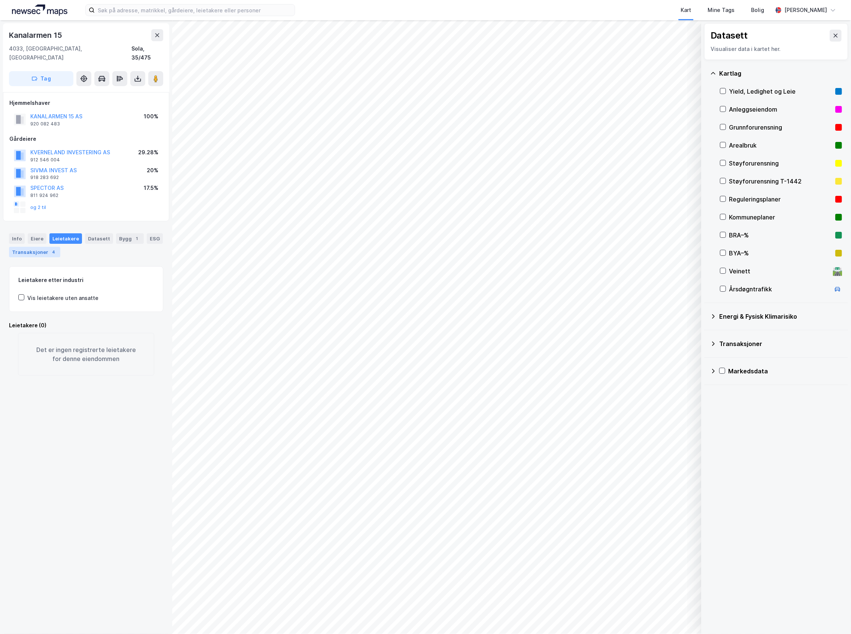
click at [43, 247] on div "Transaksjoner 4" at bounding box center [34, 252] width 51 height 10
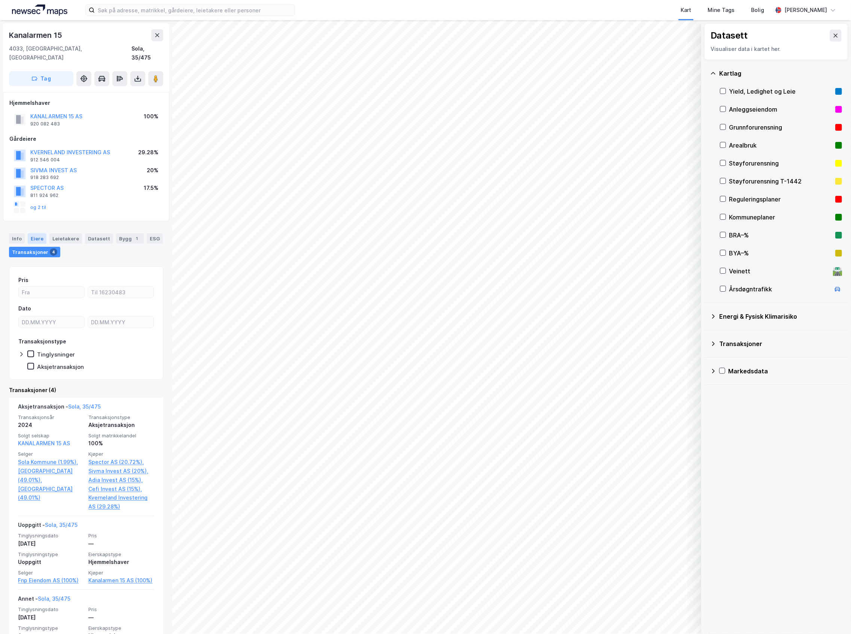
click at [39, 233] on div "Eiere" at bounding box center [37, 238] width 19 height 10
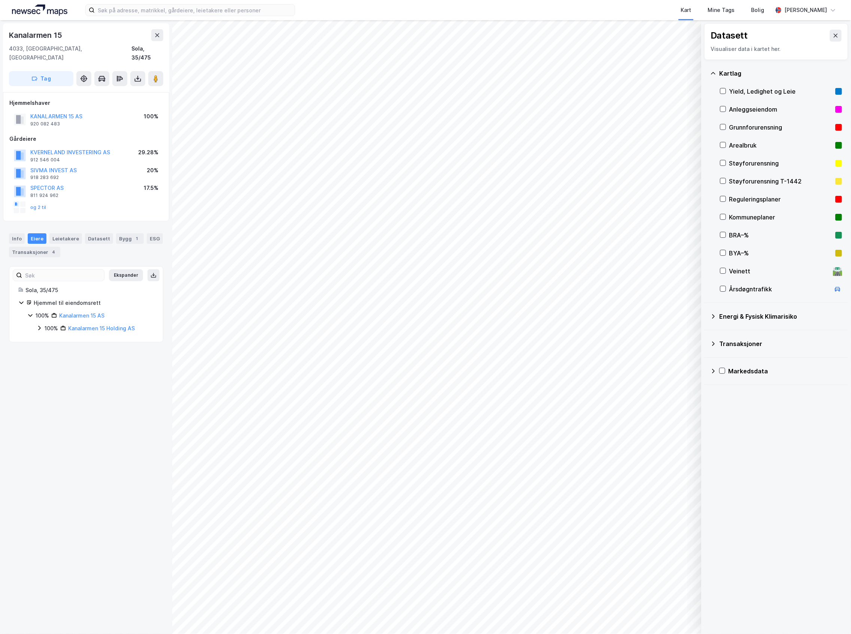
click at [39, 325] on icon at bounding box center [39, 328] width 6 height 6
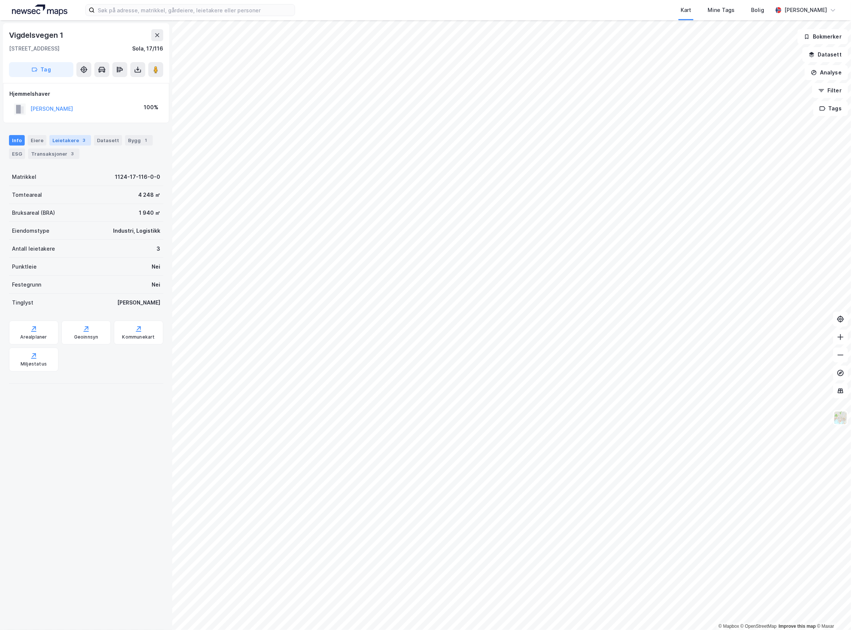
click at [73, 144] on div "Leietakere 3" at bounding box center [70, 140] width 42 height 10
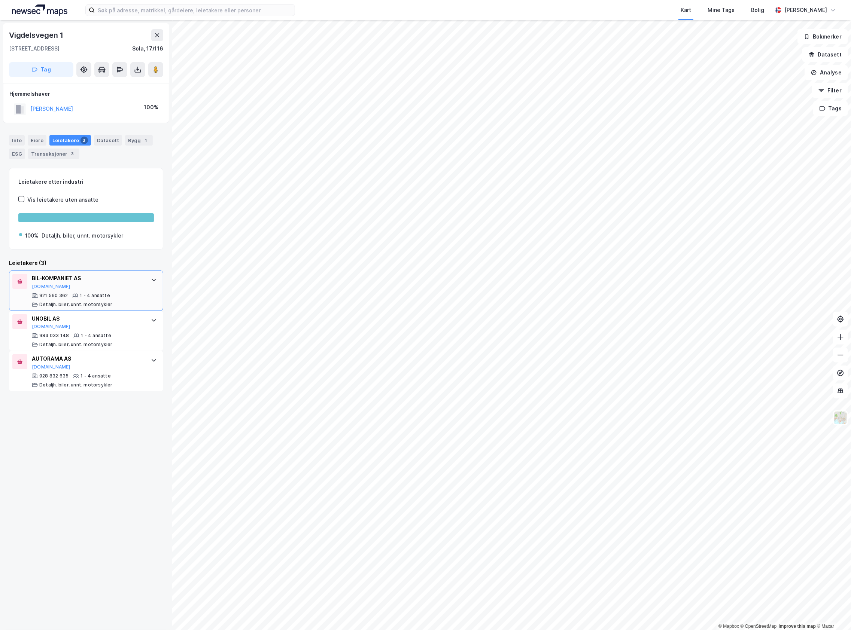
click at [116, 294] on div "921 560 362 1 - 4 ansatte Detaljh. biler, unnt. motorsykler" at bounding box center [88, 300] width 112 height 15
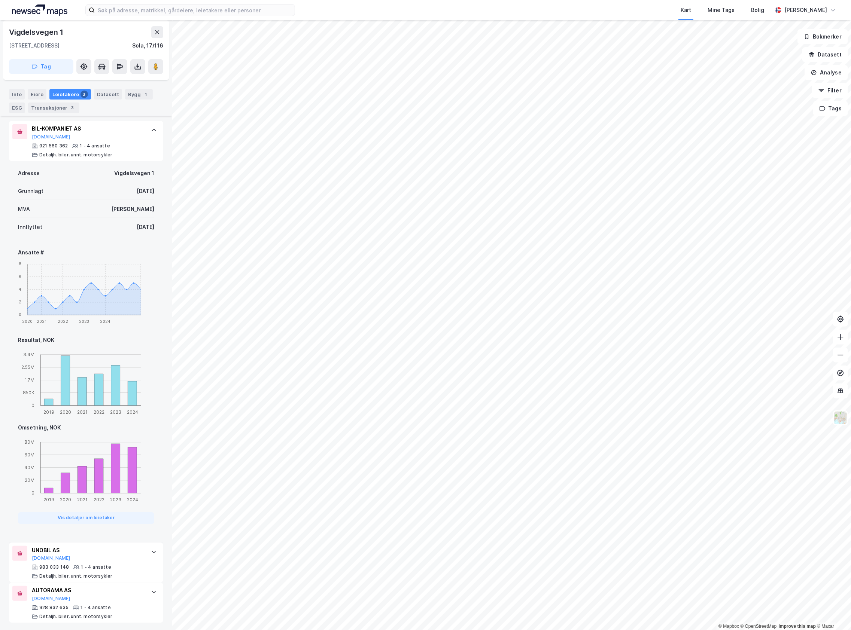
scroll to position [153, 0]
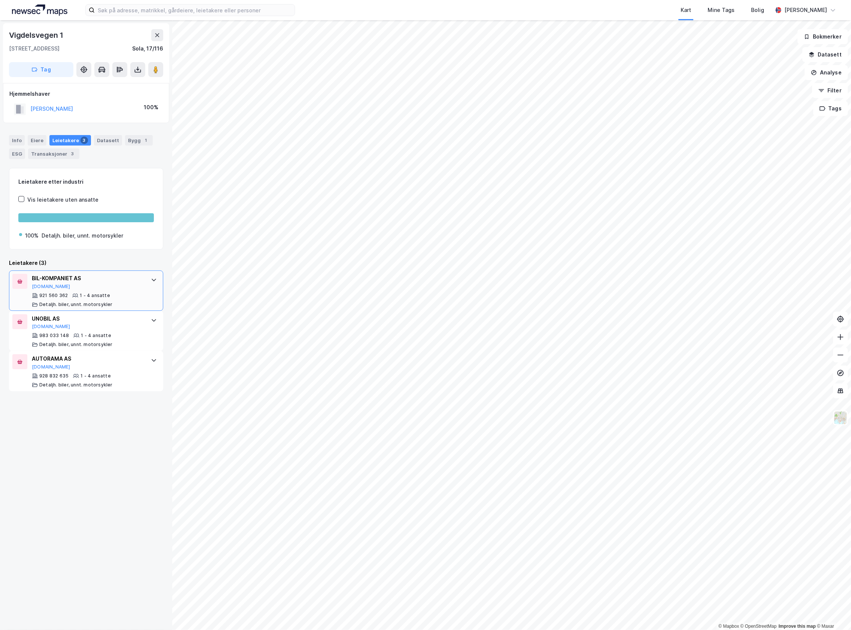
click at [104, 282] on div "BIL-KOMPANIET AS" at bounding box center [88, 278] width 112 height 9
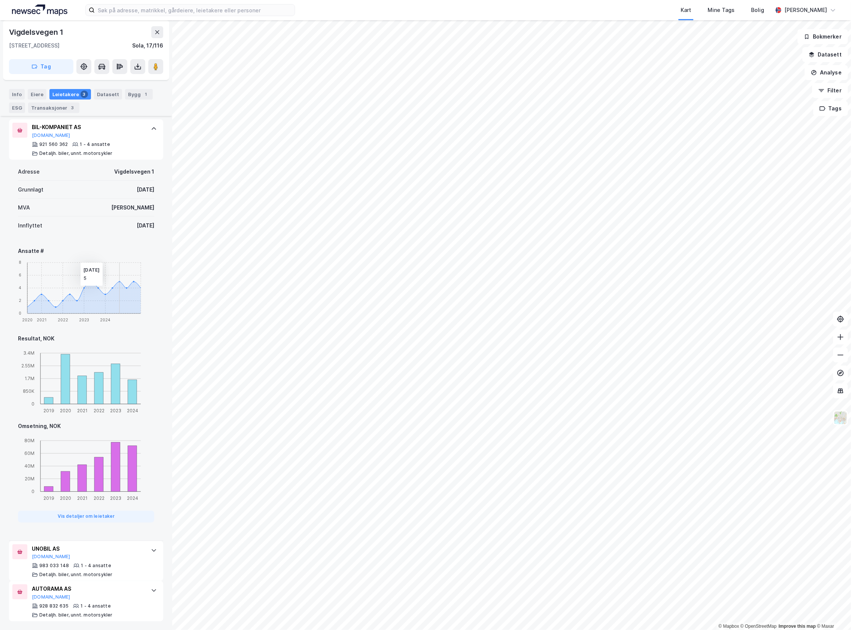
scroll to position [153, 0]
